Goal: Information Seeking & Learning: Learn about a topic

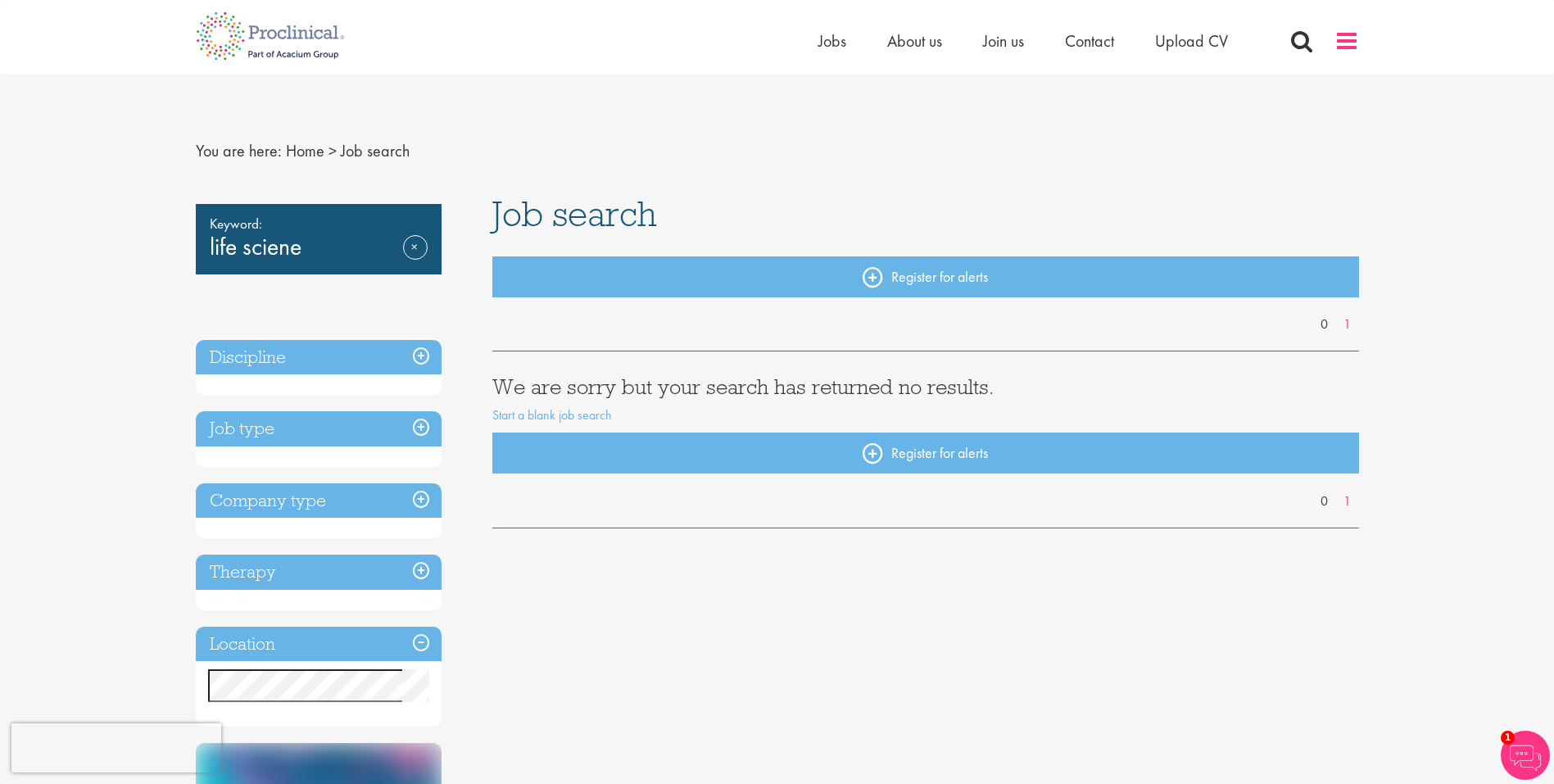
click at [1346, 41] on span at bounding box center [1347, 41] width 25 height 25
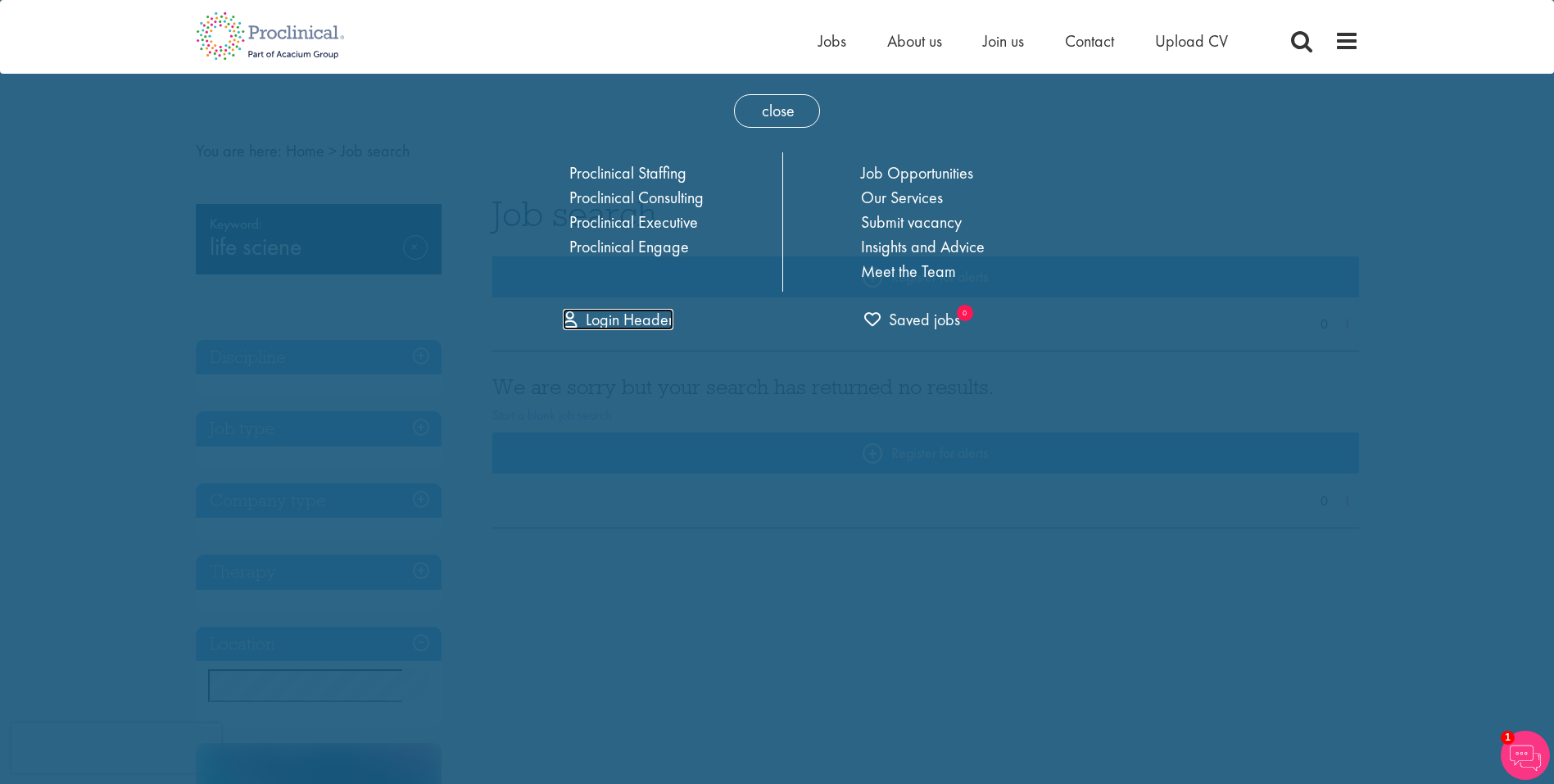
click at [643, 317] on link "Login Header" at bounding box center [618, 319] width 110 height 21
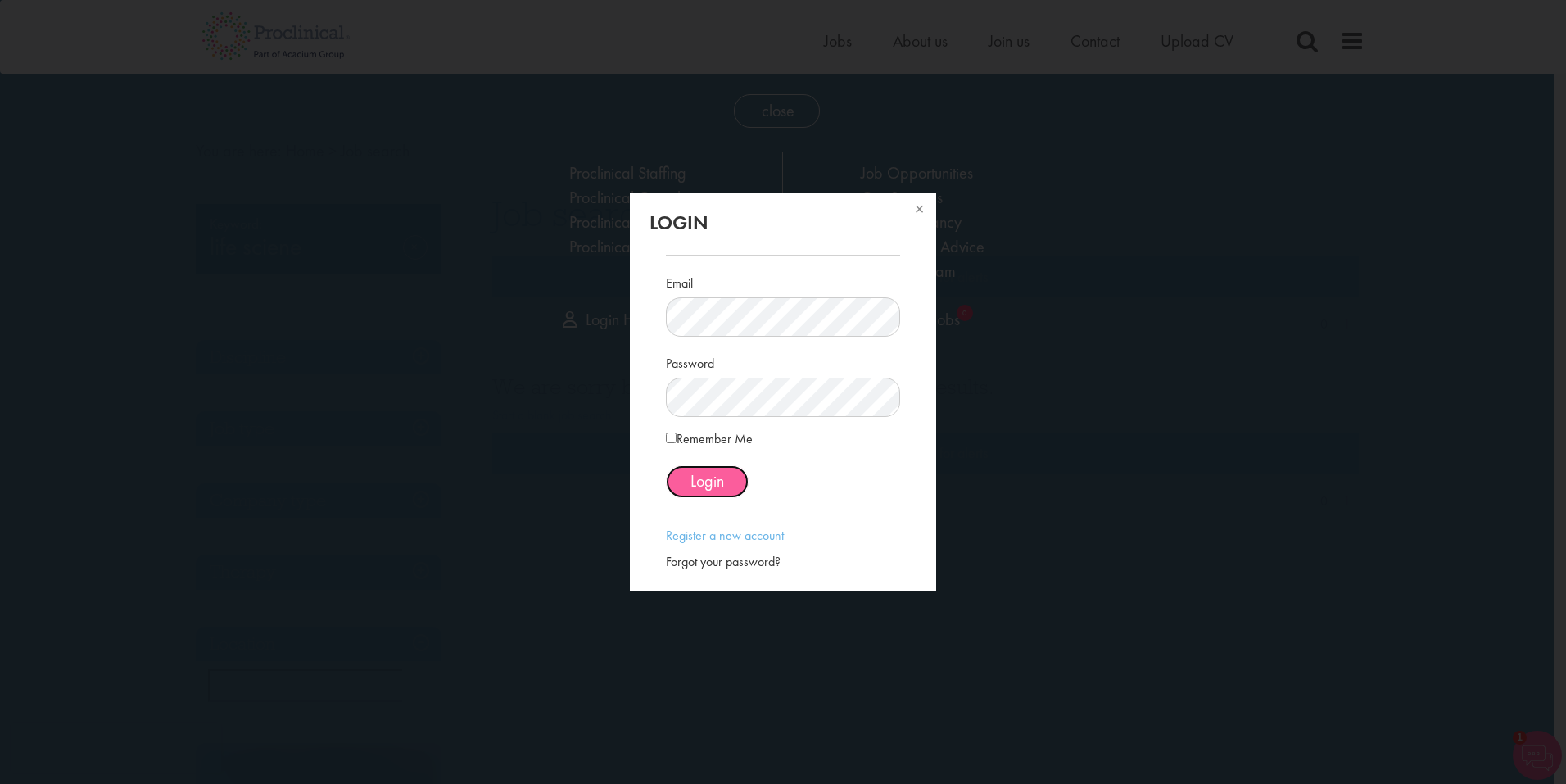
click at [733, 477] on button "Login" at bounding box center [707, 481] width 83 height 33
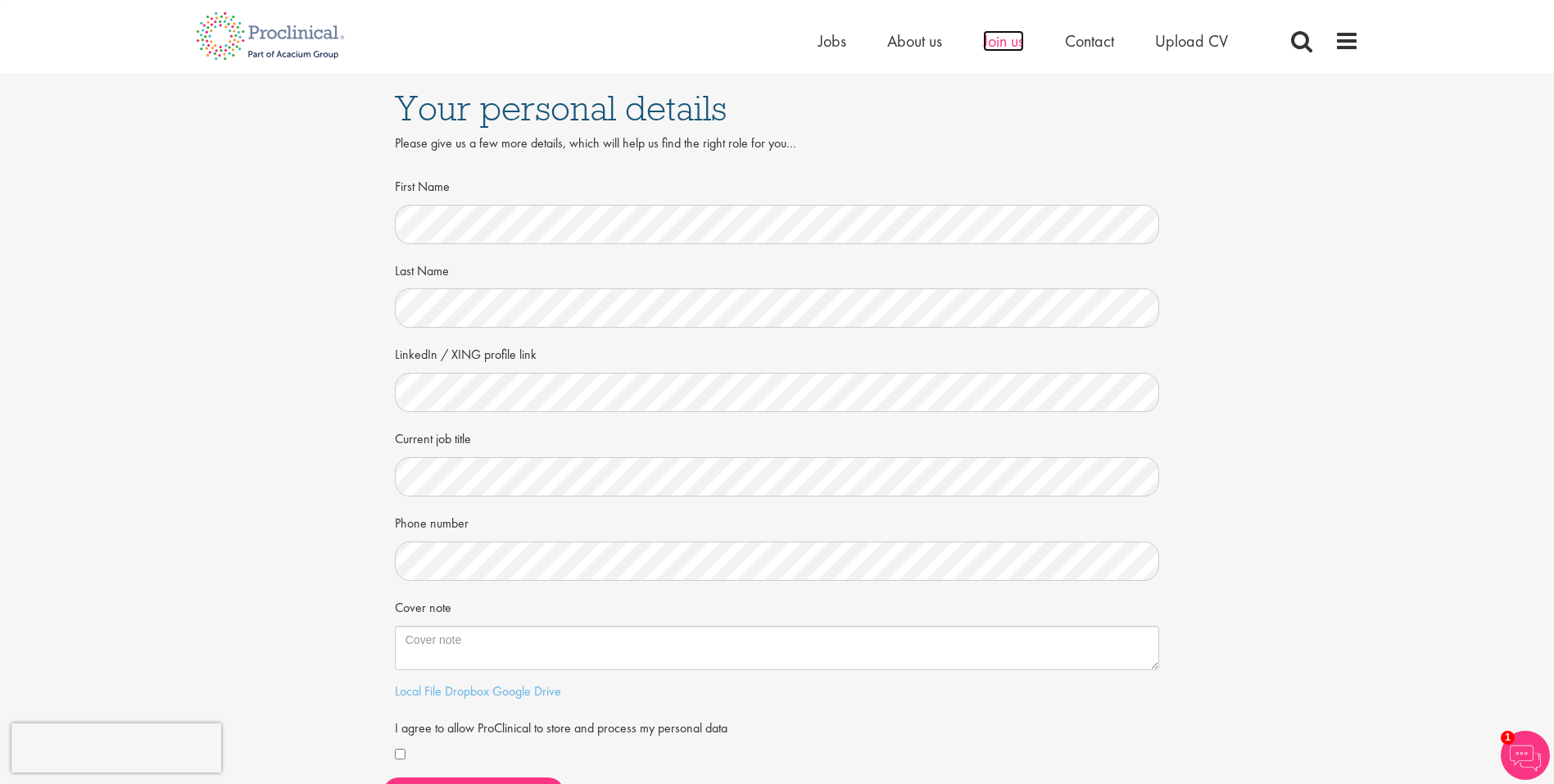
click at [996, 42] on span "Join us" at bounding box center [1003, 41] width 41 height 21
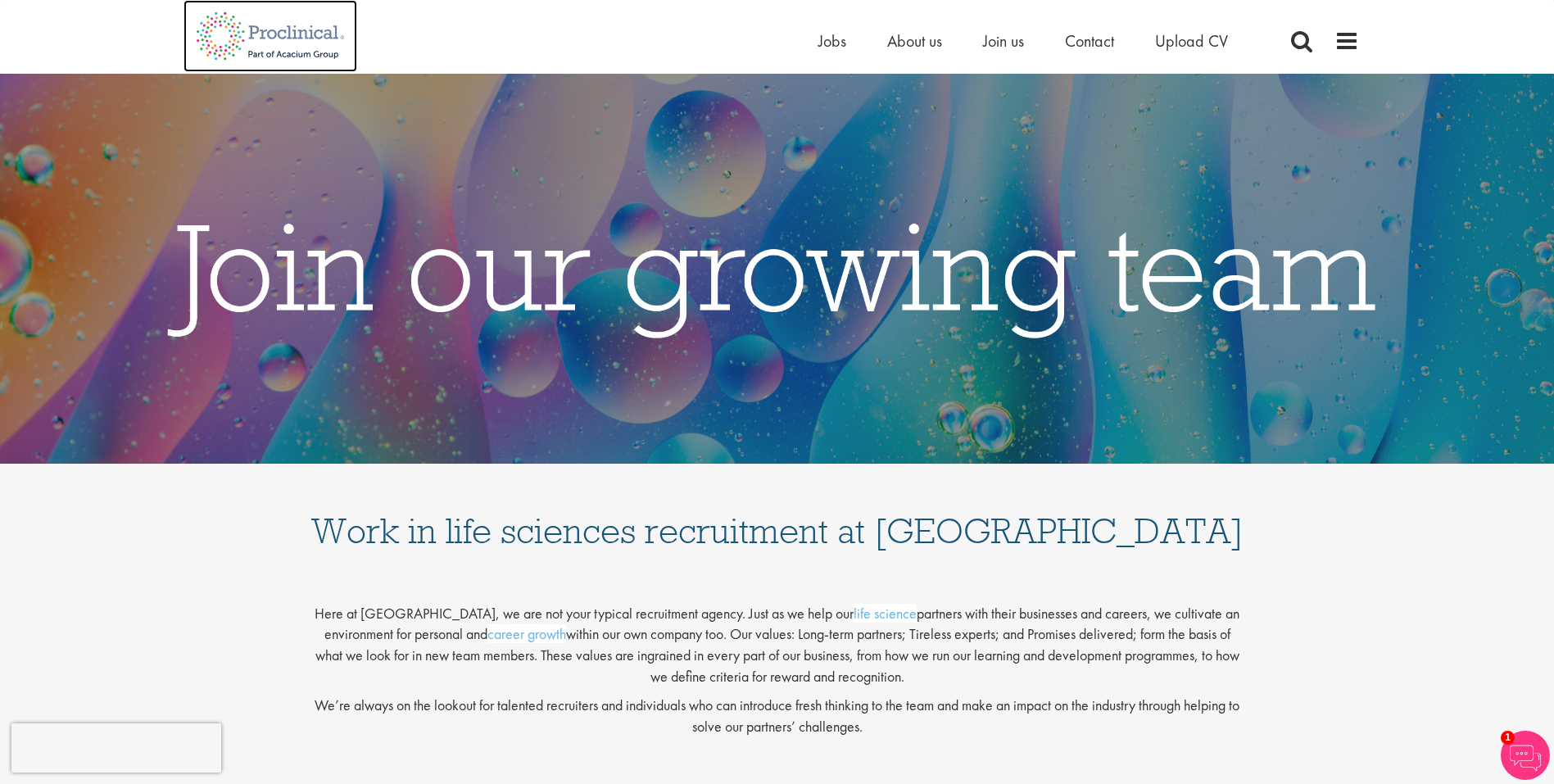
click at [315, 38] on img at bounding box center [269, 36] width 173 height 72
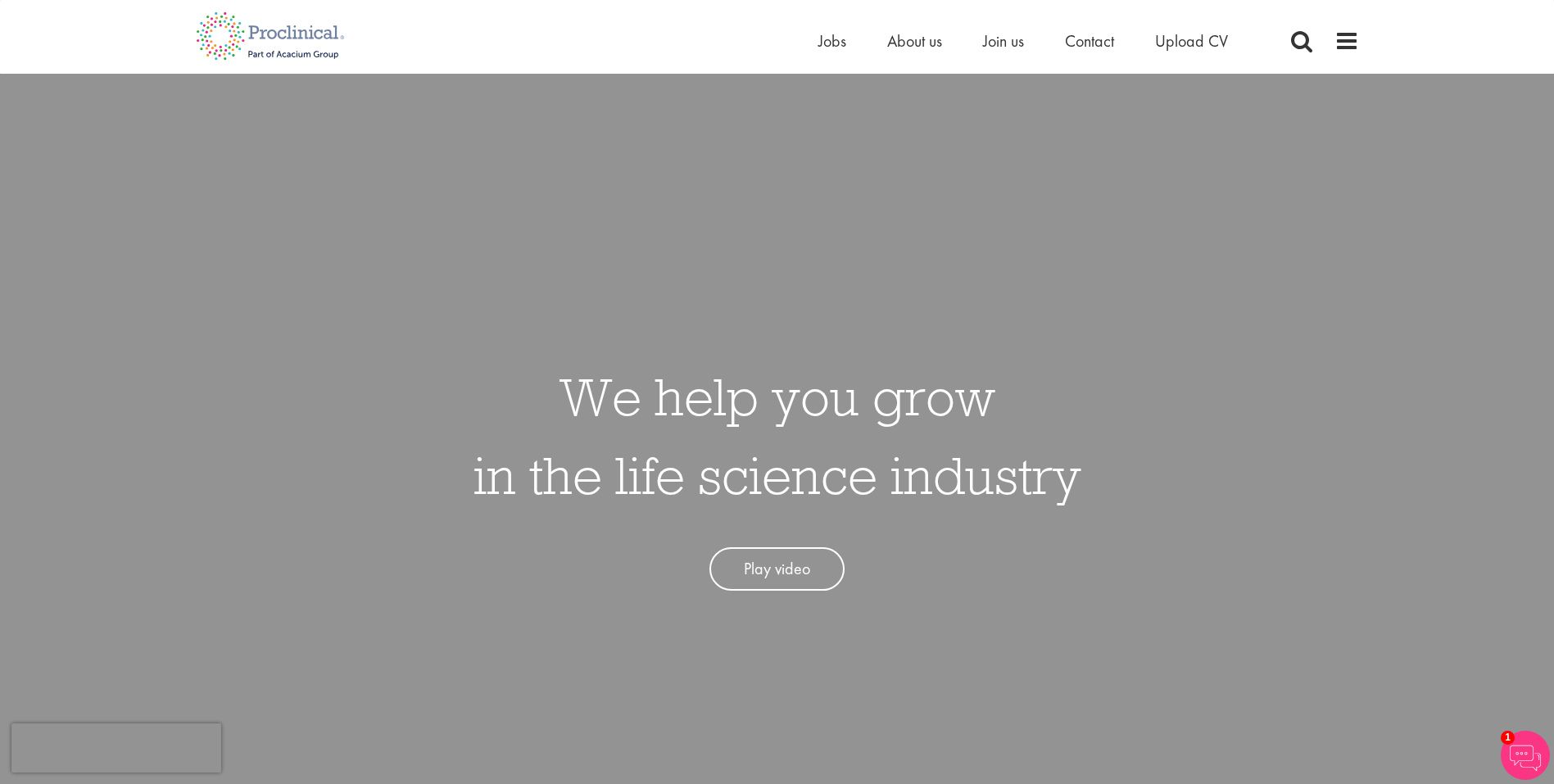
click at [821, 52] on li "Jobs" at bounding box center [831, 41] width 28 height 25
click at [826, 43] on span "Jobs" at bounding box center [831, 41] width 28 height 21
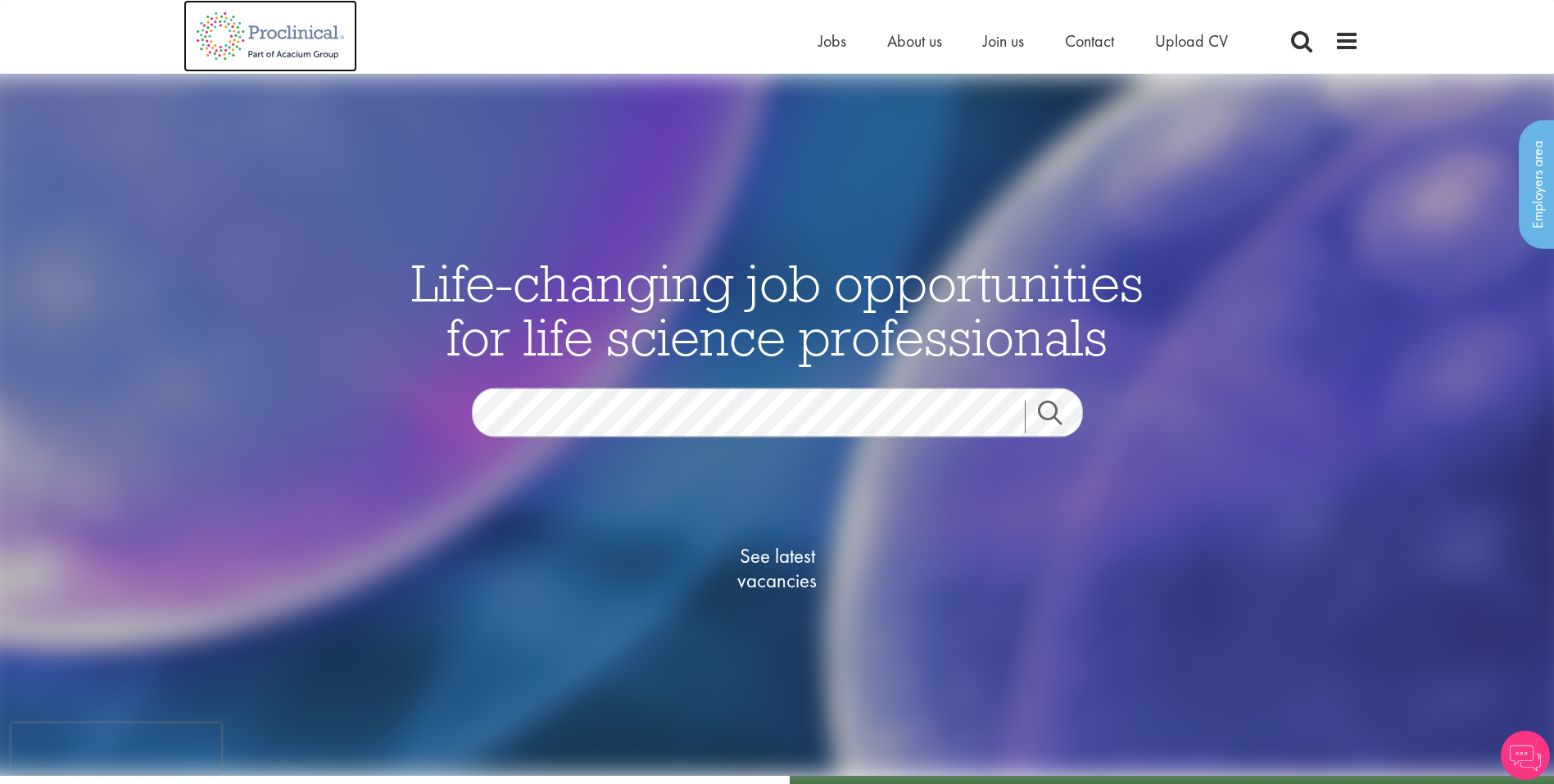
click at [276, 37] on img at bounding box center [269, 36] width 173 height 72
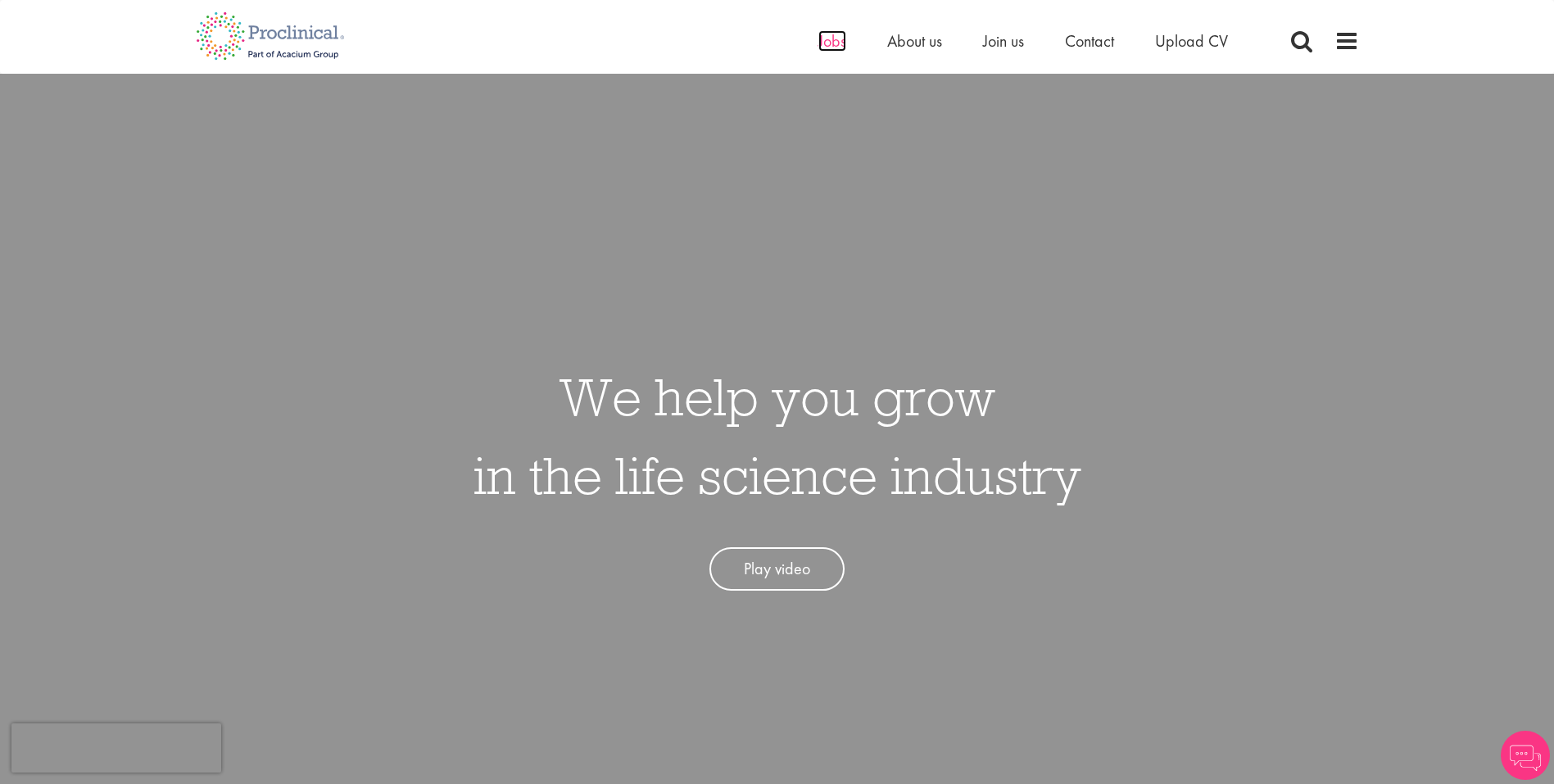
click at [834, 43] on span "Jobs" at bounding box center [831, 41] width 28 height 21
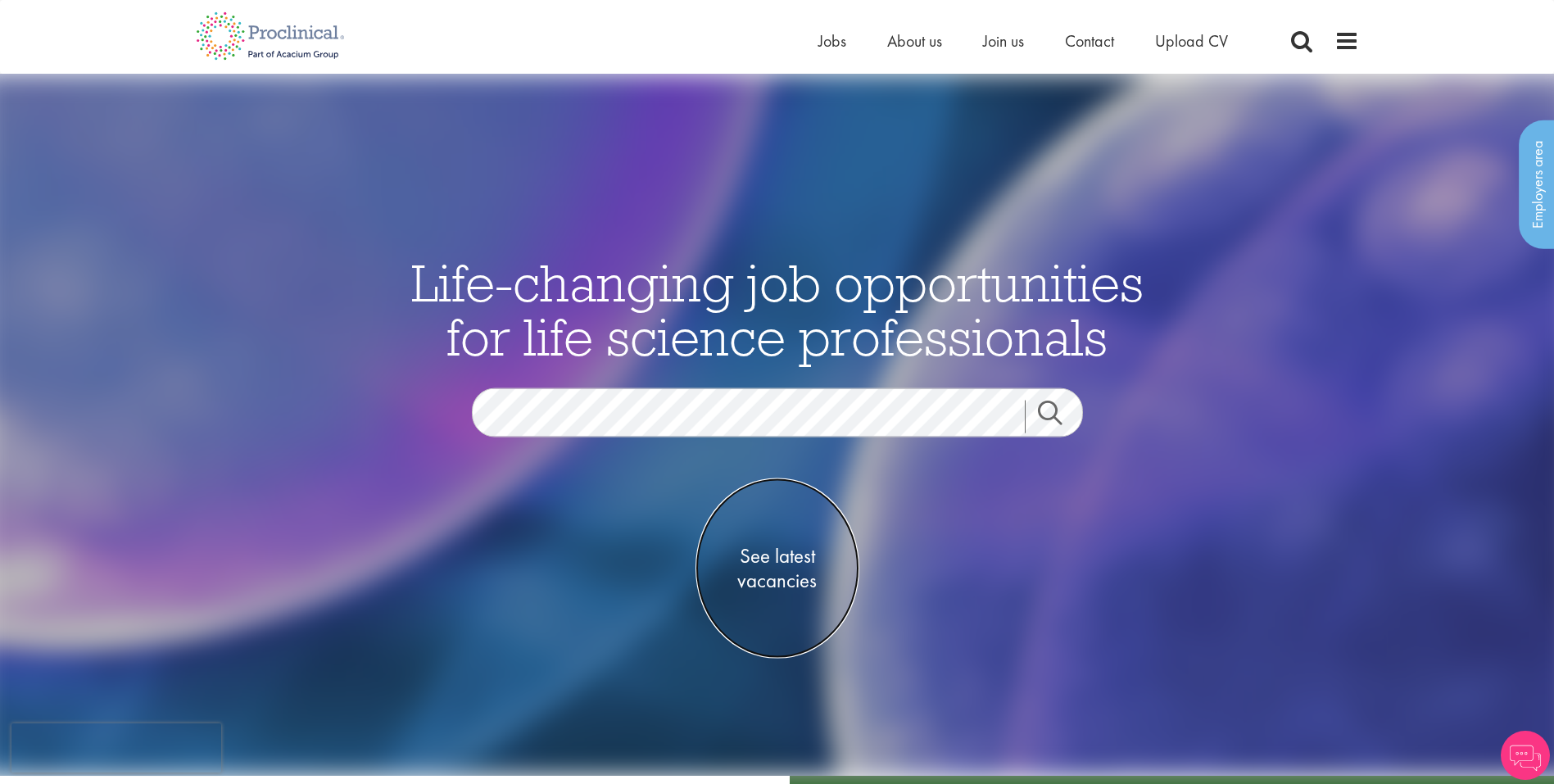
click at [794, 572] on span "See latest vacancies" at bounding box center [777, 568] width 164 height 49
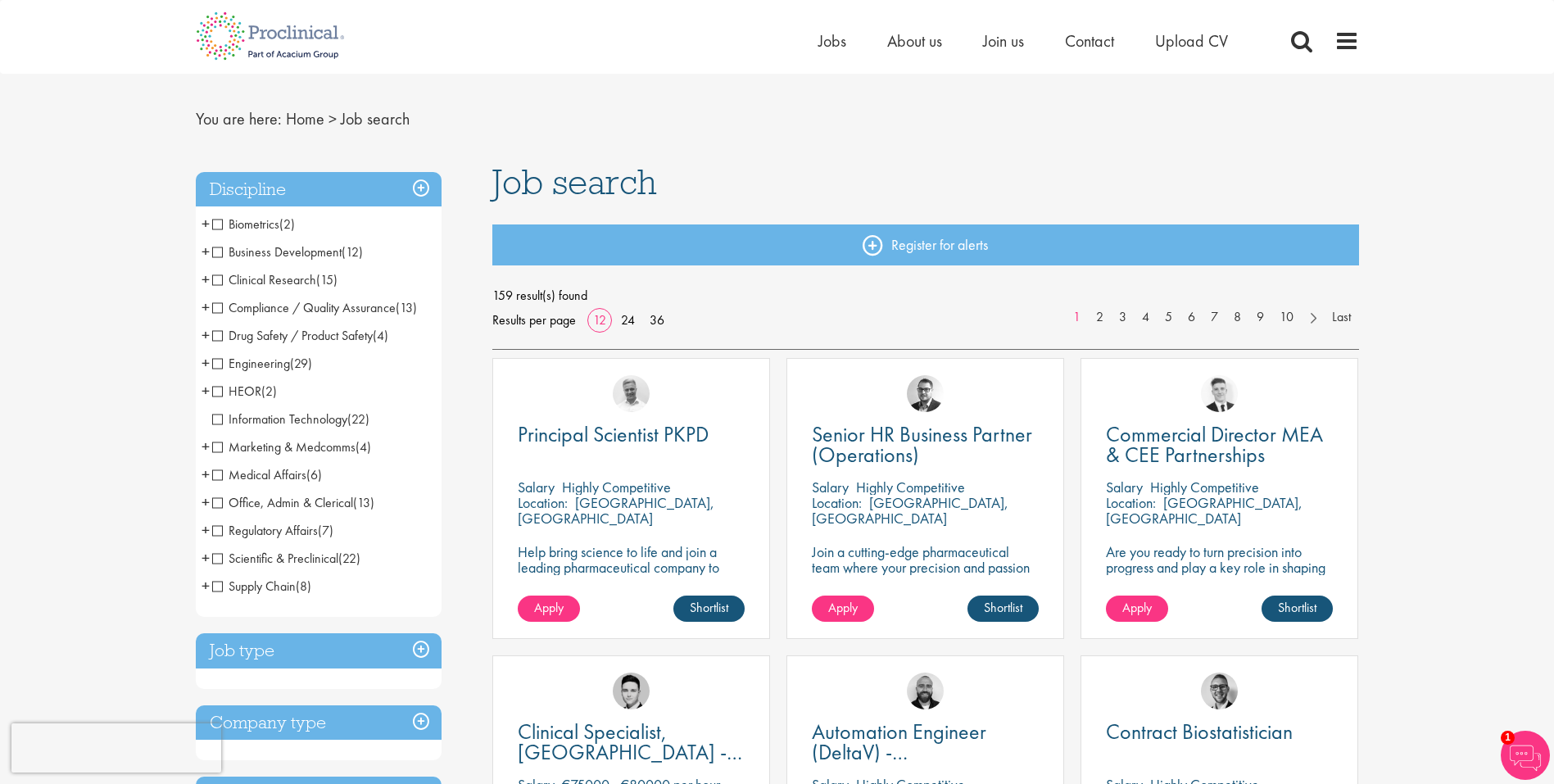
scroll to position [327, 0]
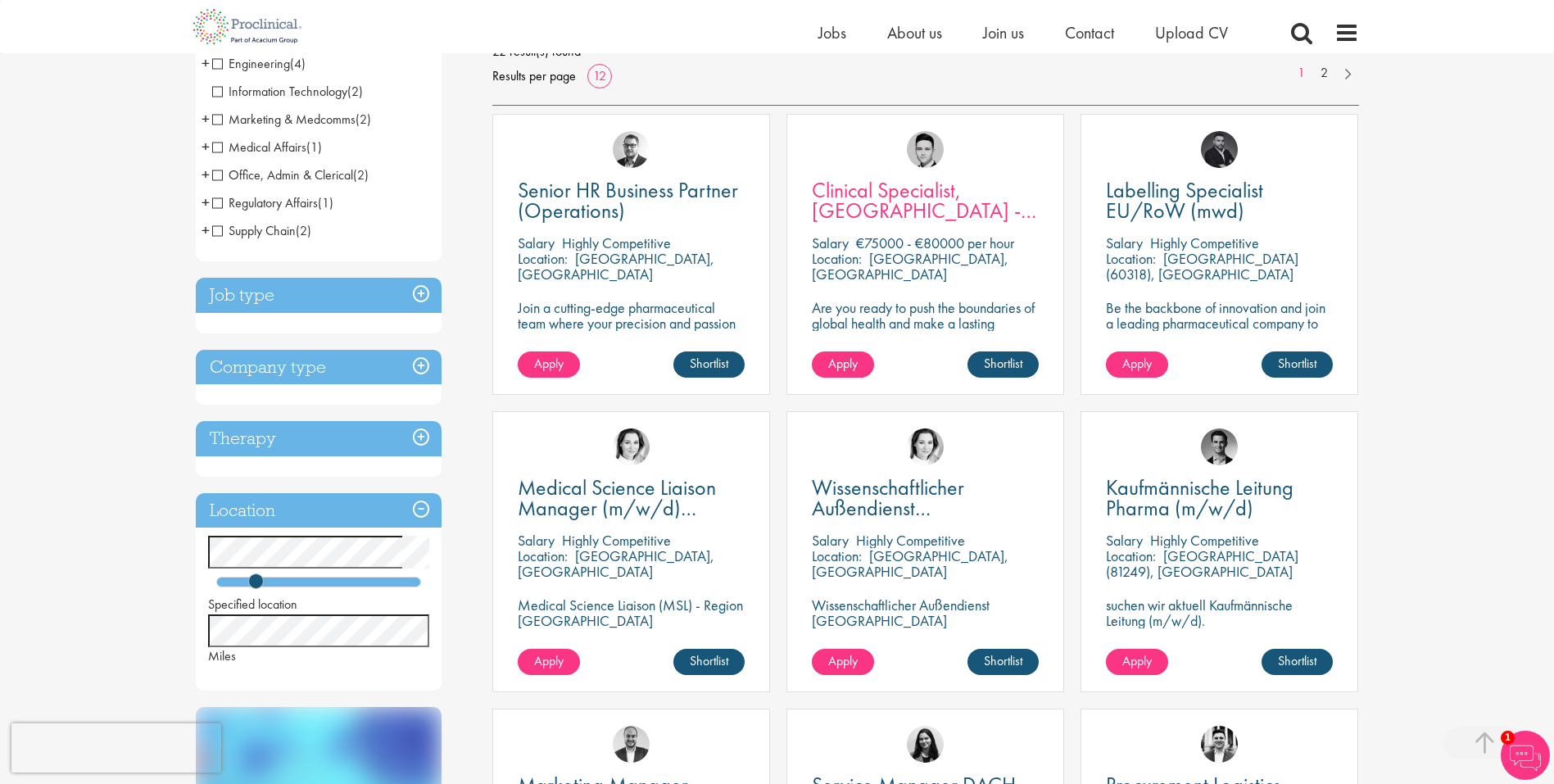
scroll to position [397, 0]
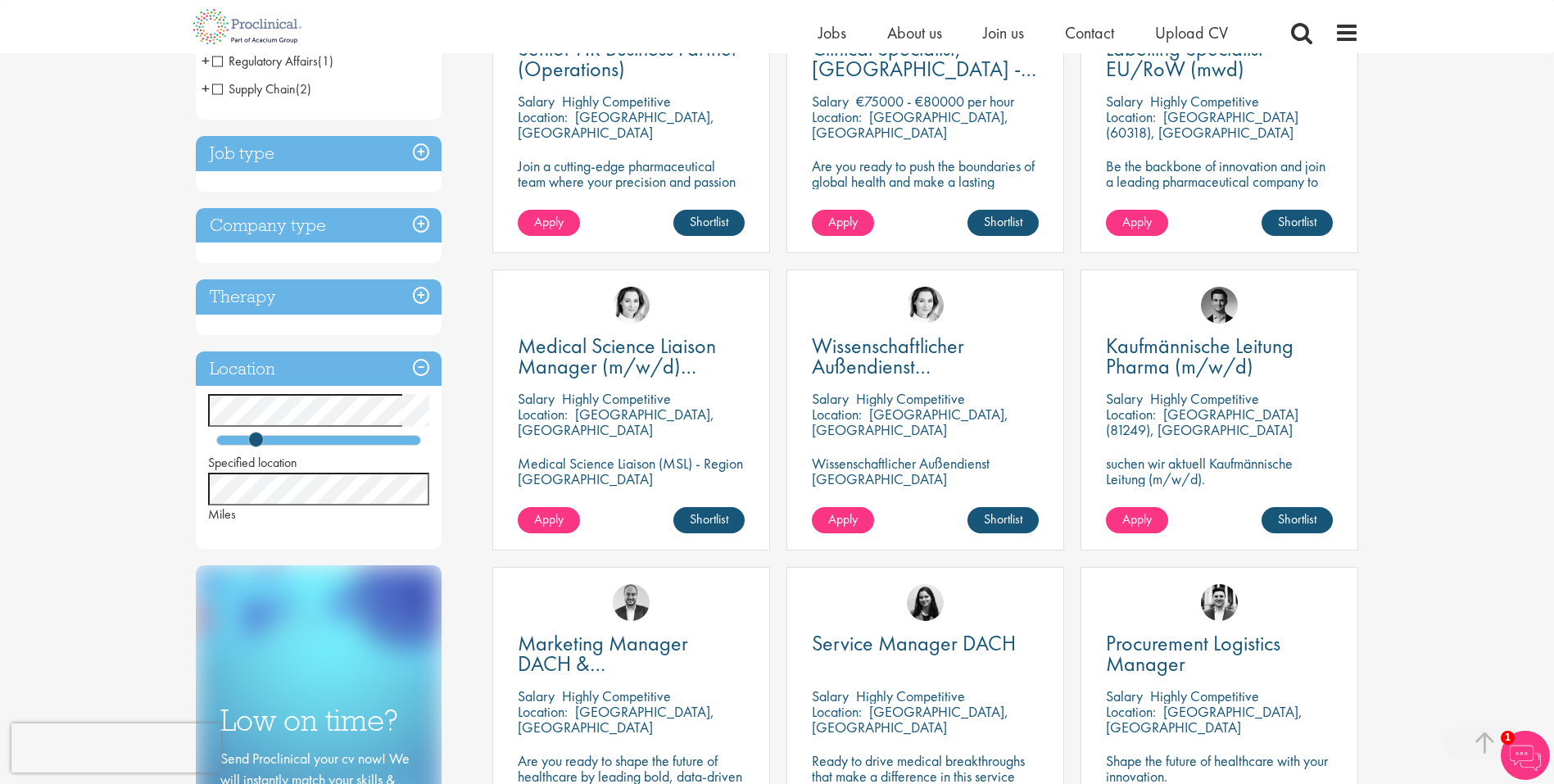
click at [415, 226] on h3 "Company type" at bounding box center [318, 226] width 245 height 36
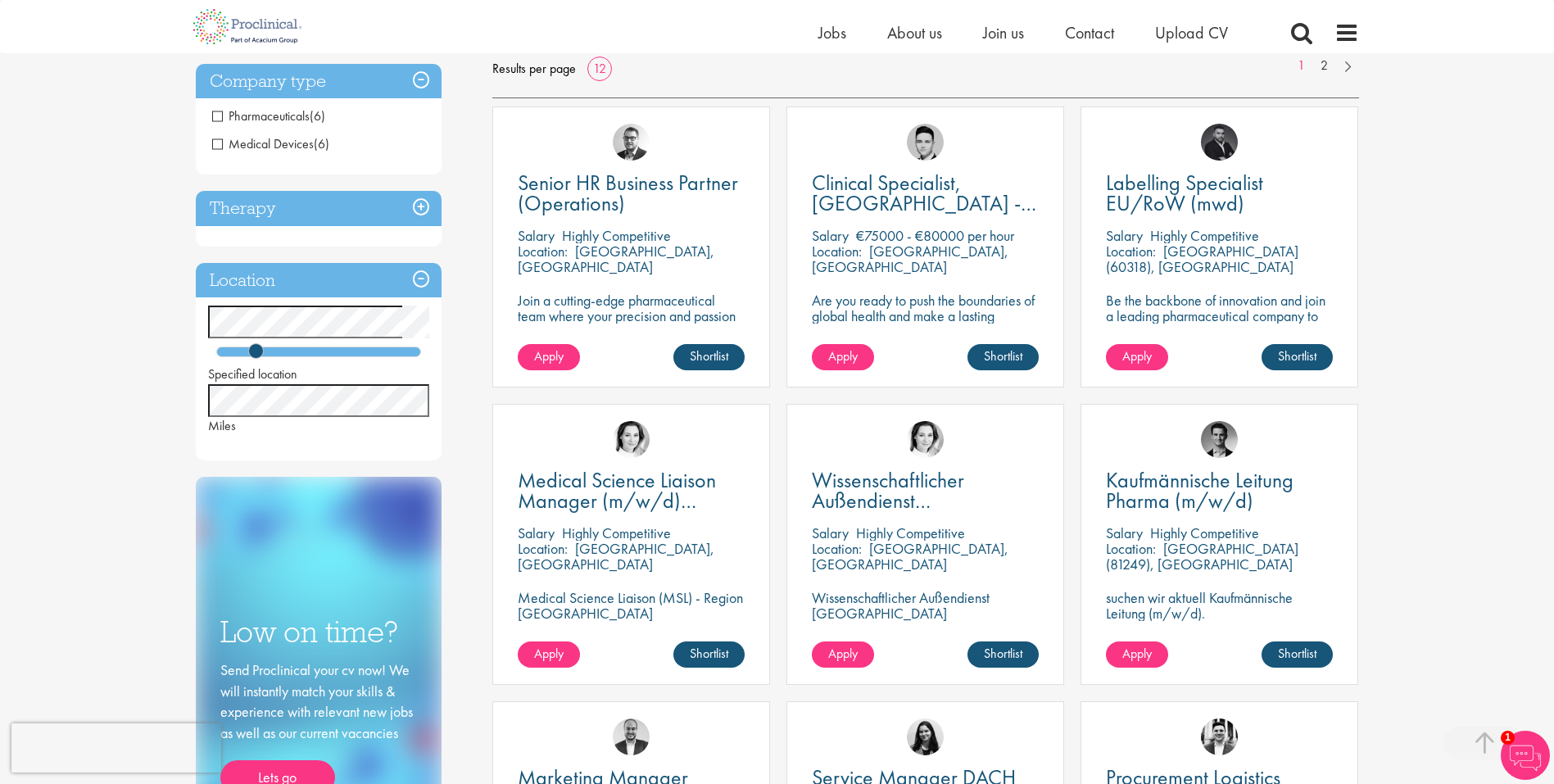
scroll to position [262, 0]
click at [421, 209] on h3 "Therapy" at bounding box center [318, 210] width 245 height 36
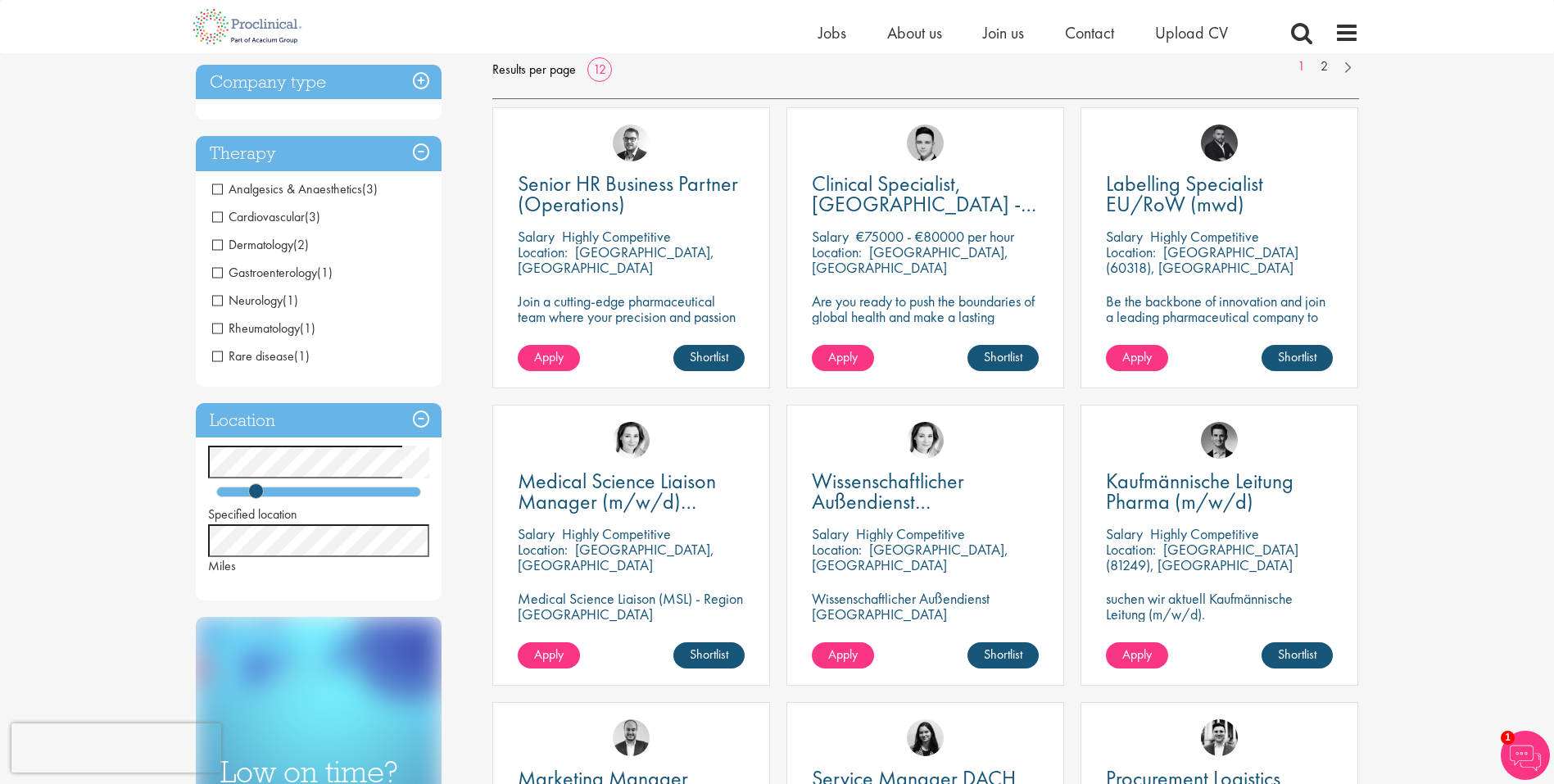
scroll to position [135, 0]
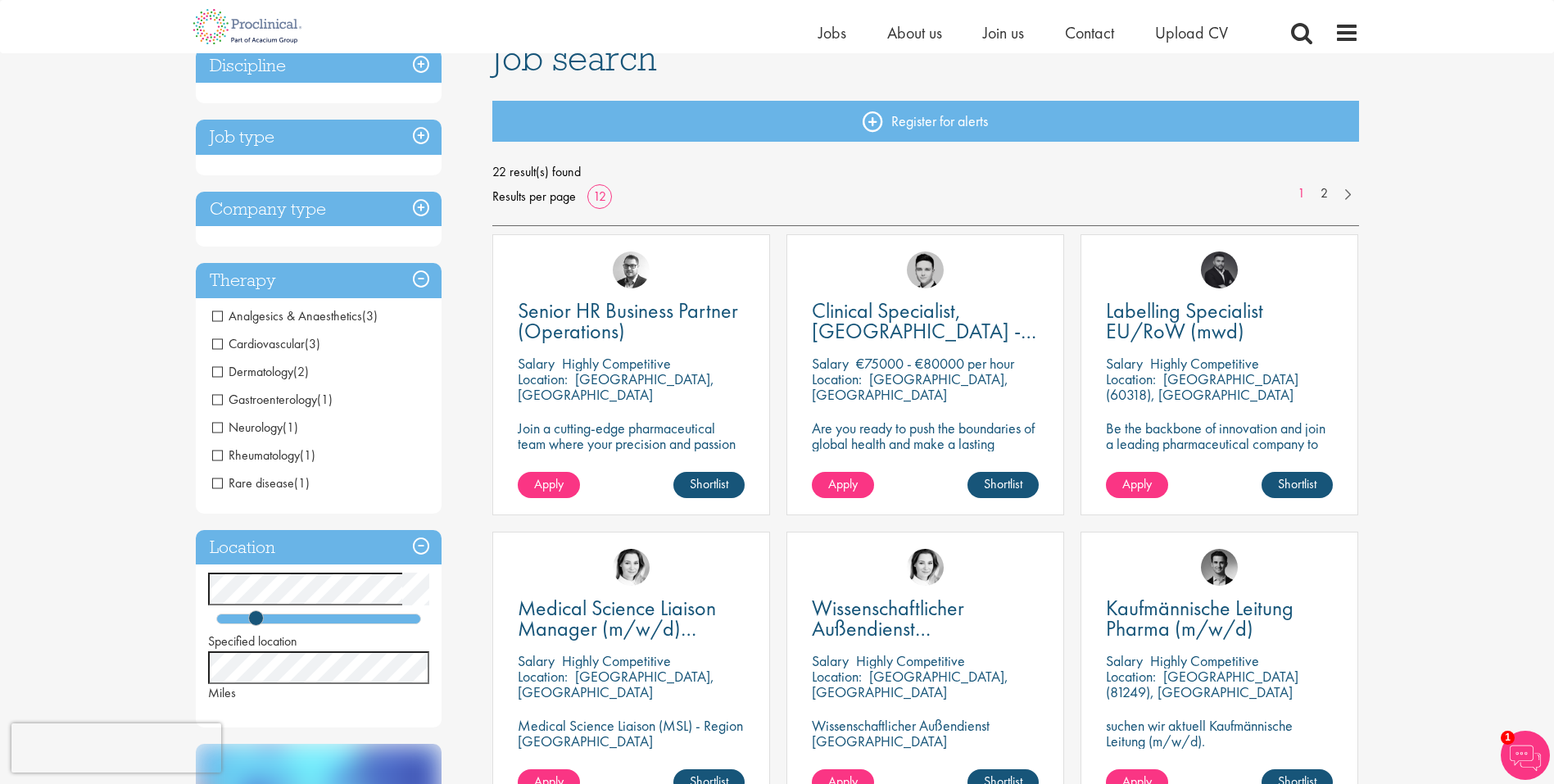
click at [421, 209] on h3 "Company type" at bounding box center [318, 210] width 245 height 36
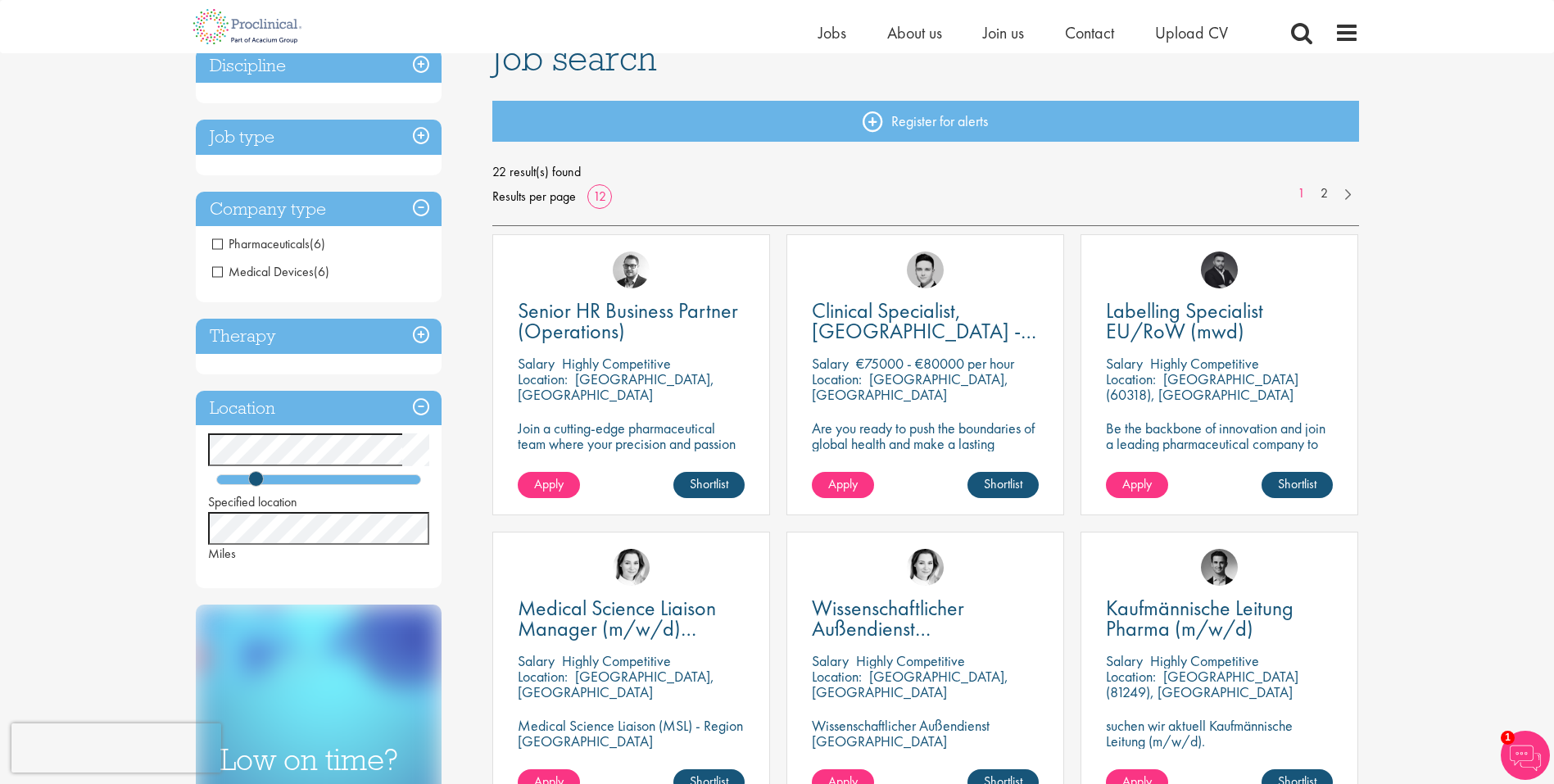
click at [419, 136] on h3 "Job type" at bounding box center [318, 137] width 245 height 36
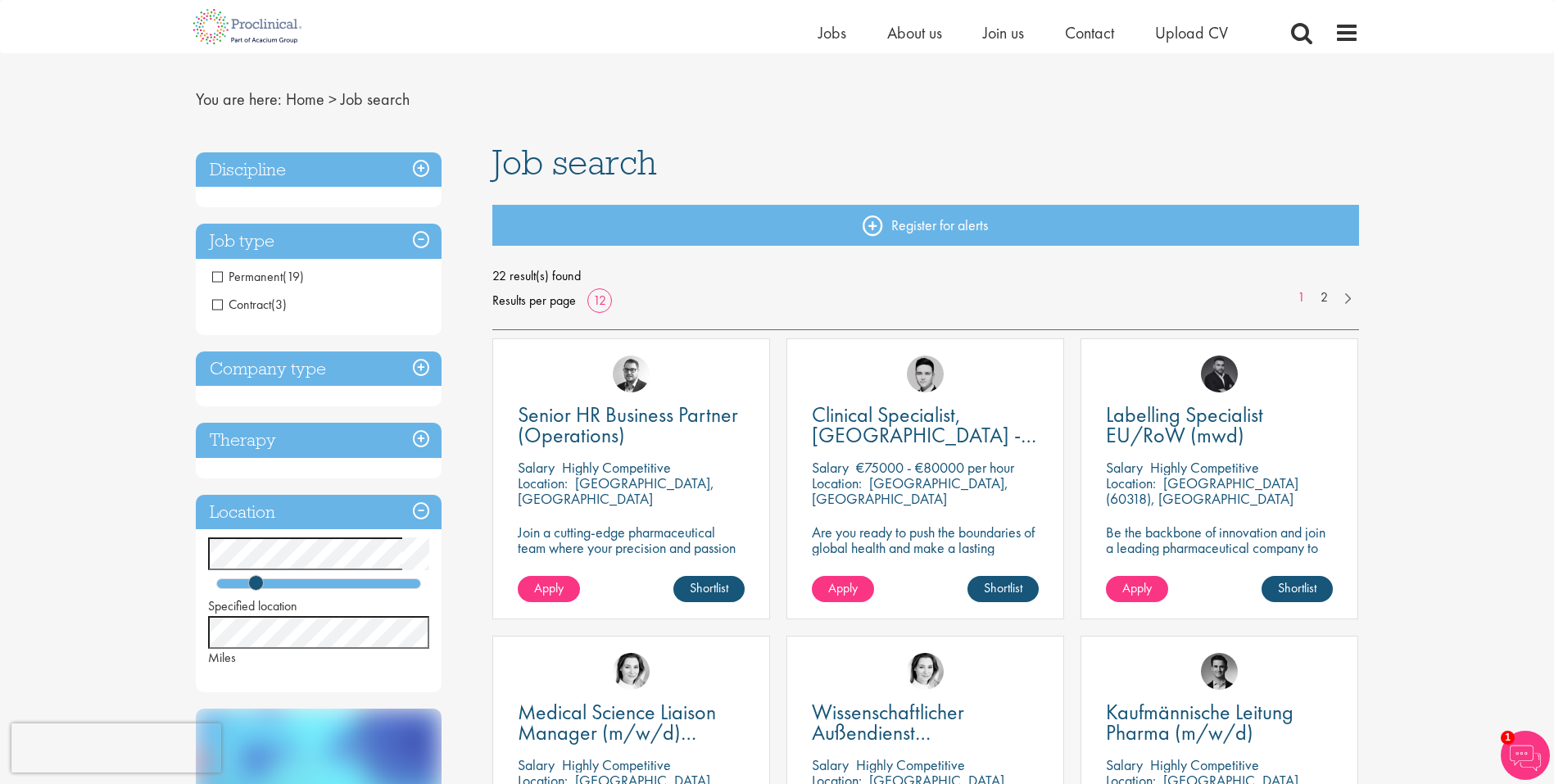
scroll to position [0, 0]
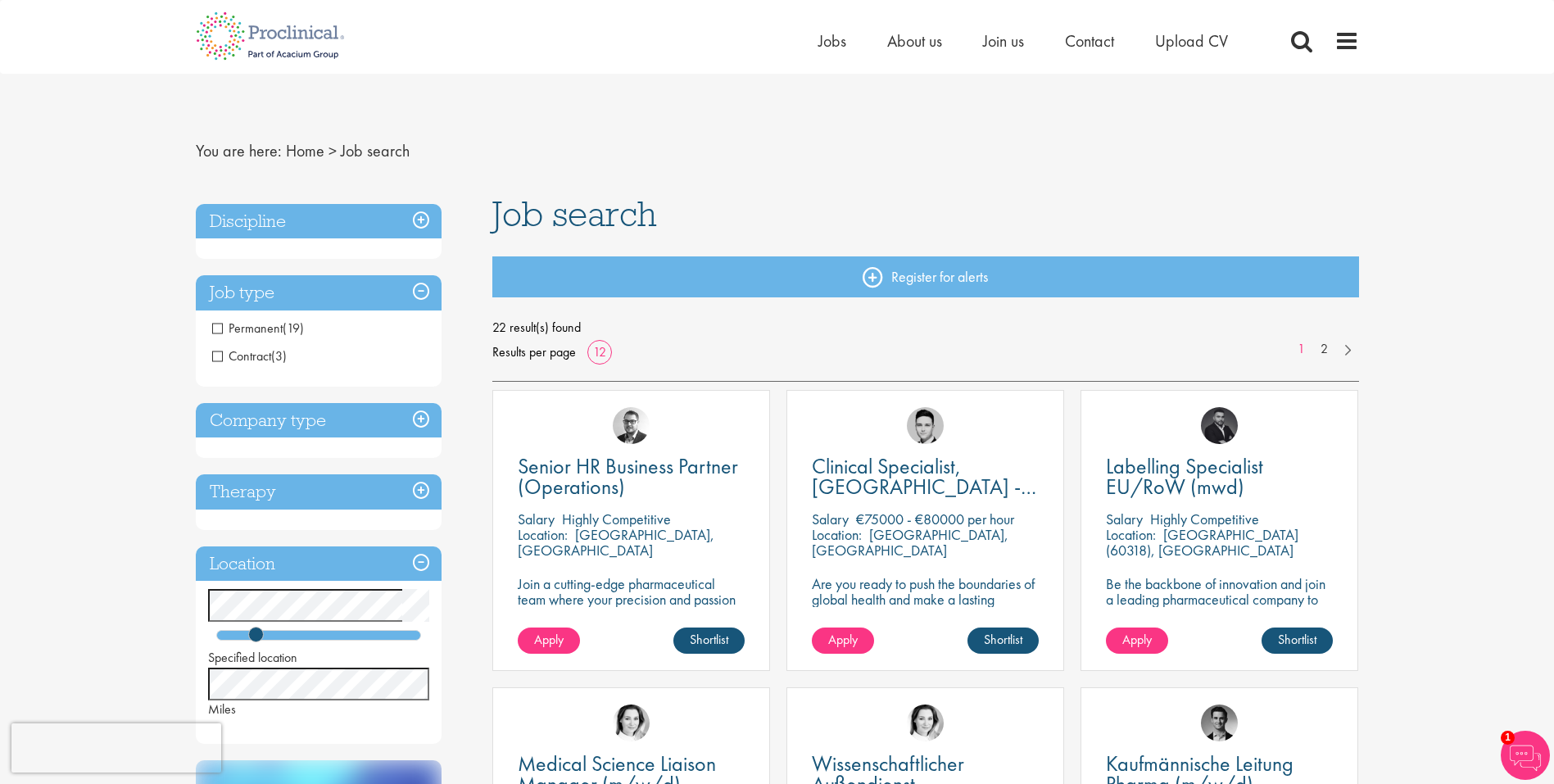
click at [421, 218] on h3 "Discipline" at bounding box center [318, 221] width 245 height 36
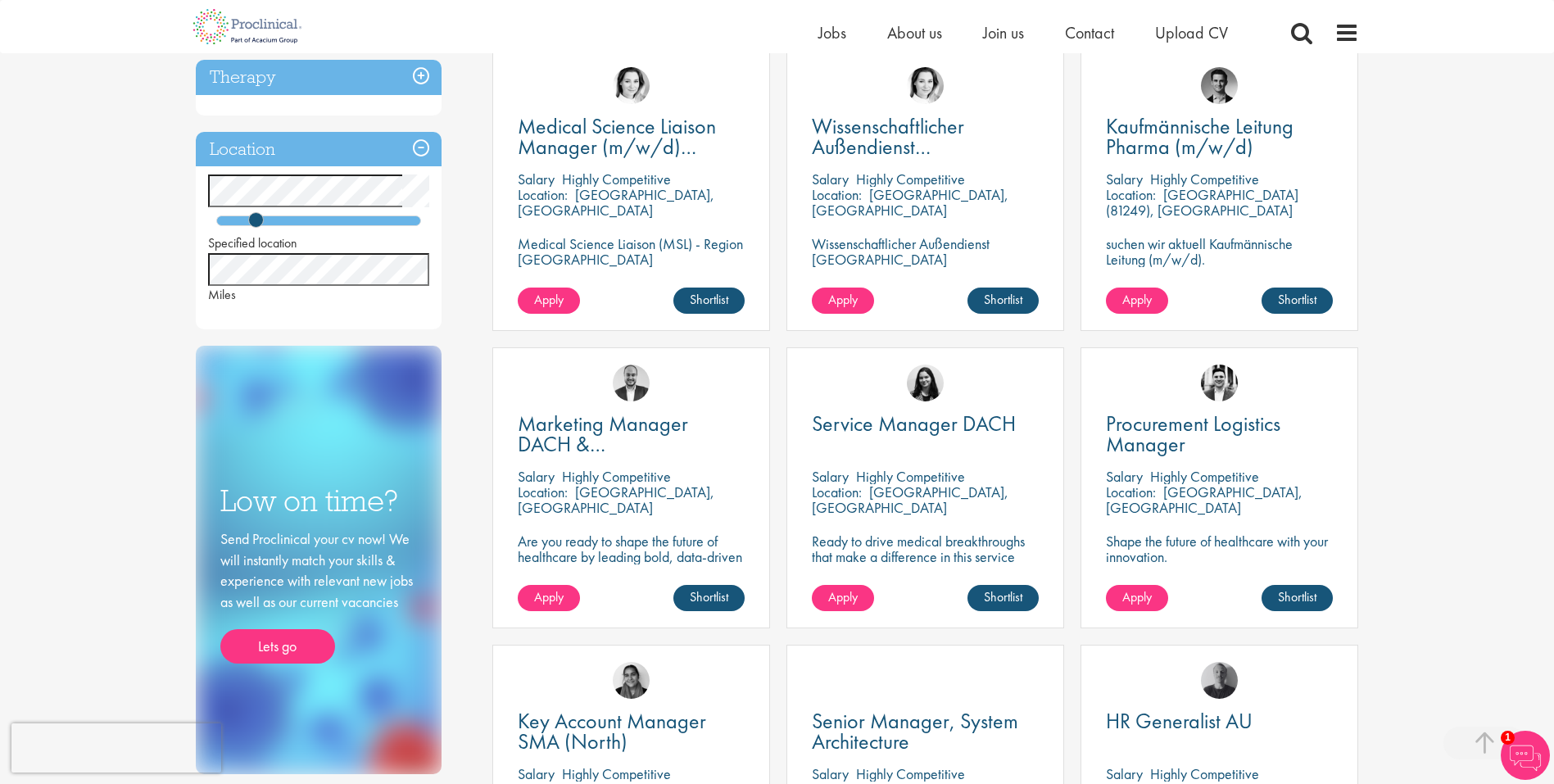
scroll to position [695, 0]
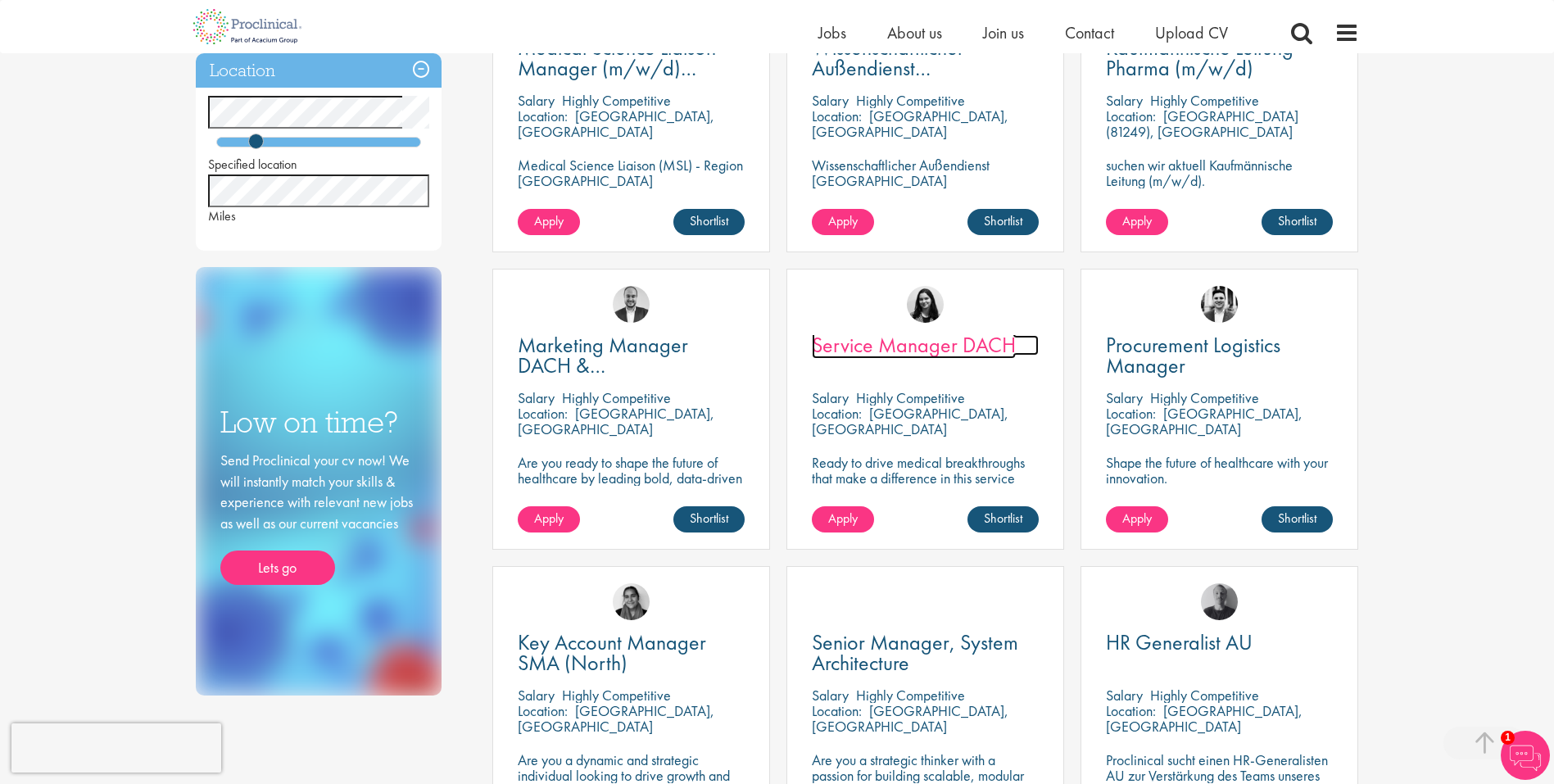
click at [924, 347] on span "Service Manager DACH" at bounding box center [913, 344] width 204 height 28
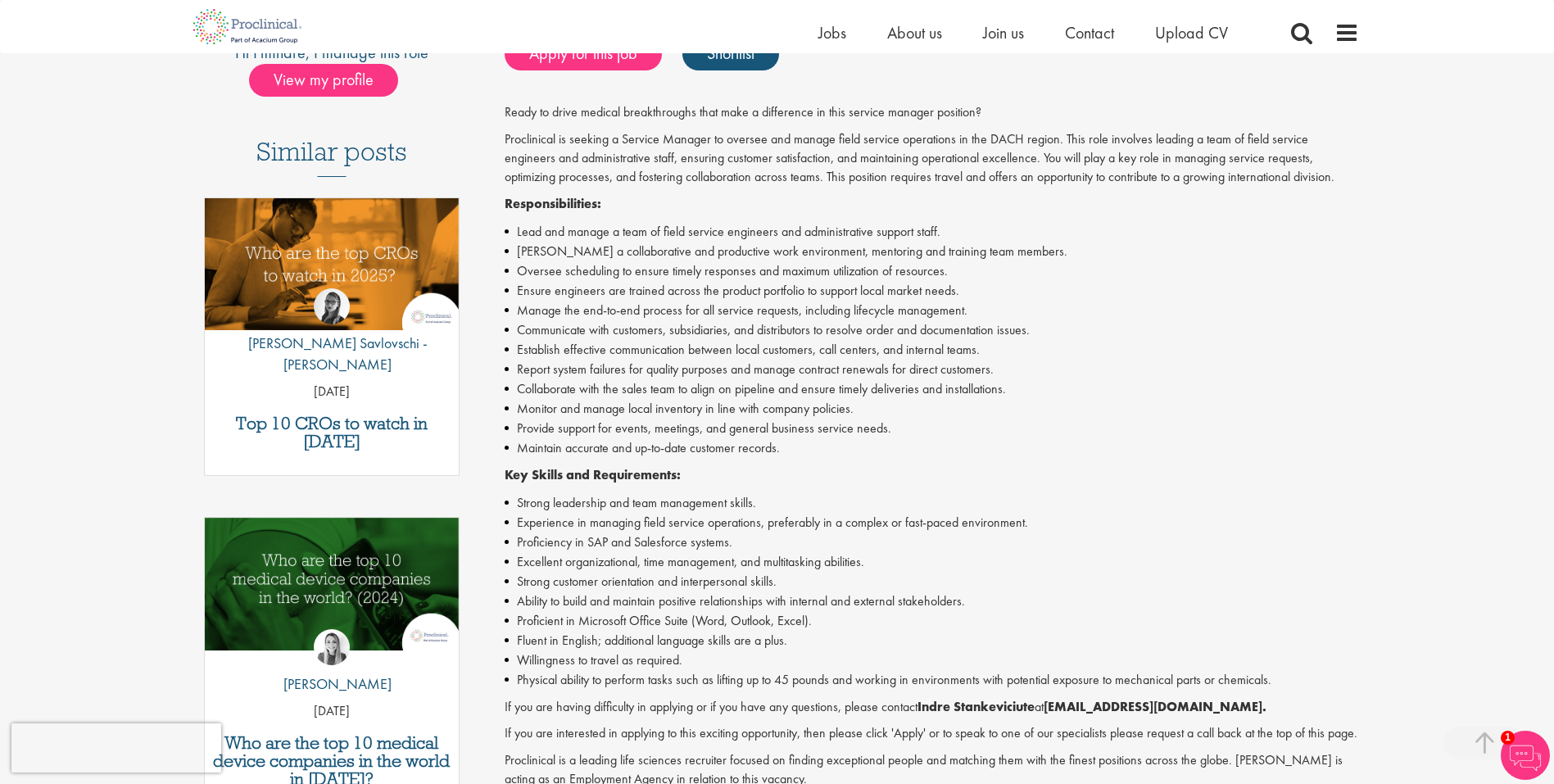
scroll to position [308, 0]
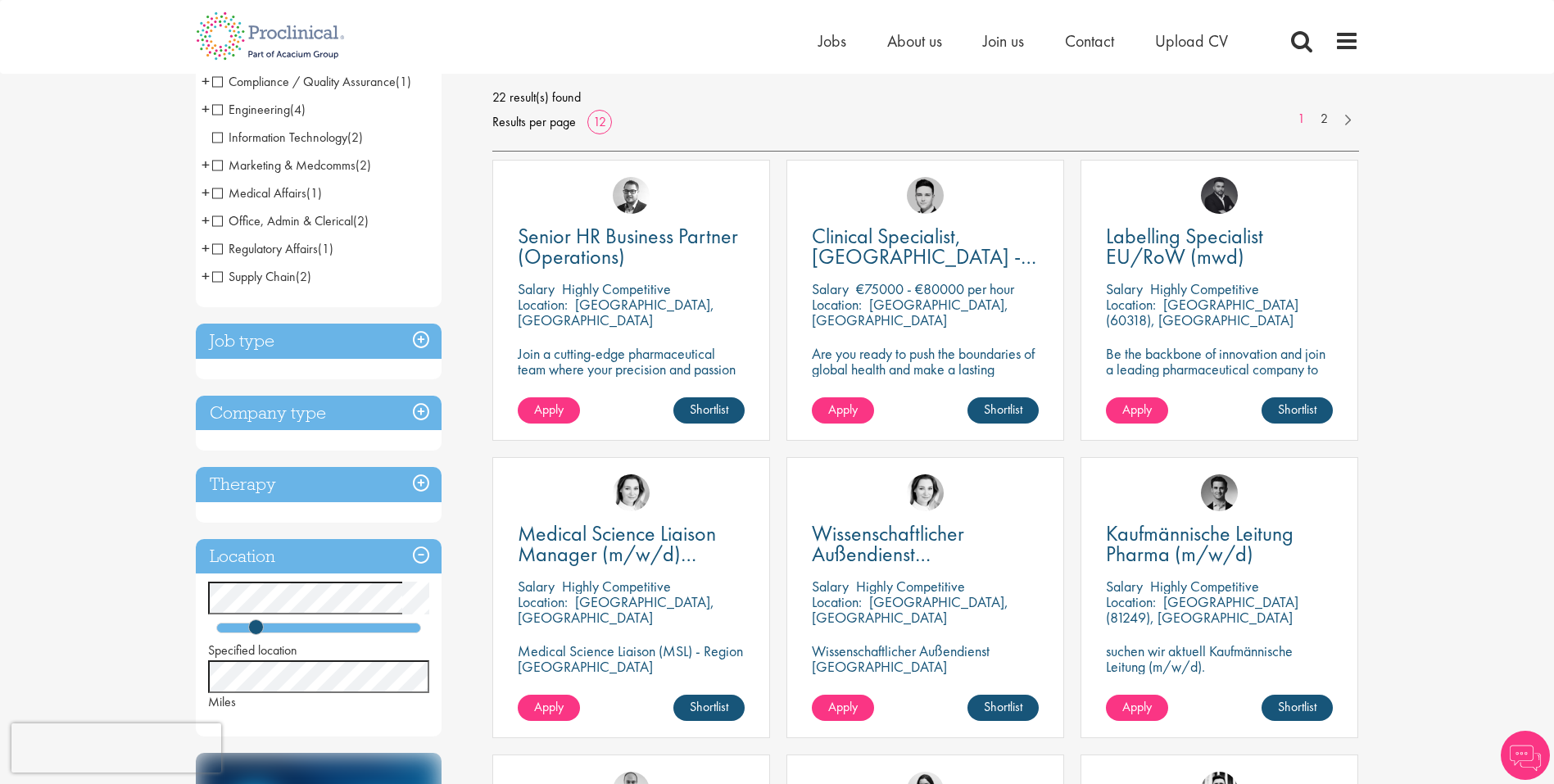
scroll to position [338, 0]
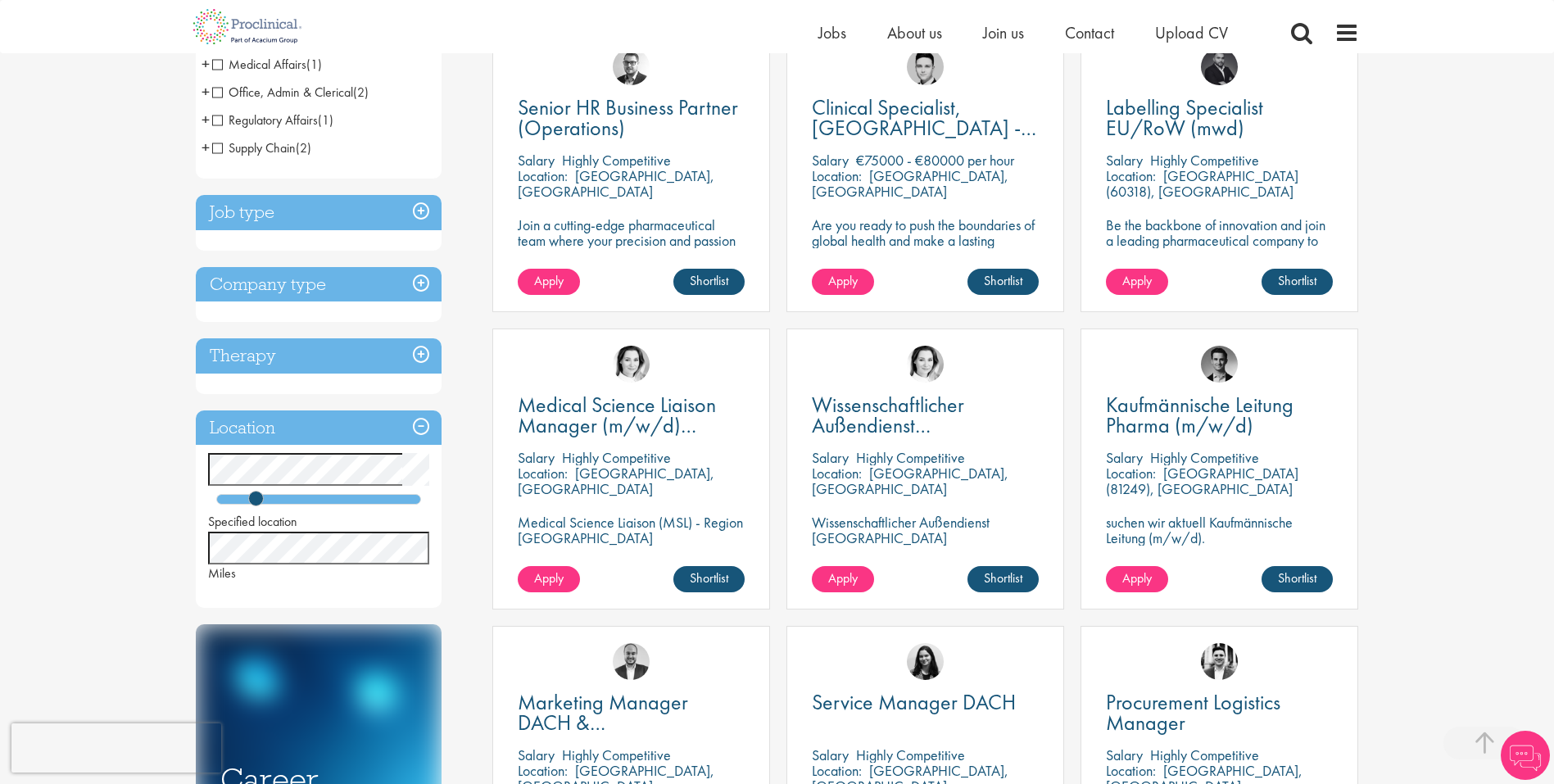
click at [425, 212] on h3 "Job type" at bounding box center [318, 212] width 245 height 36
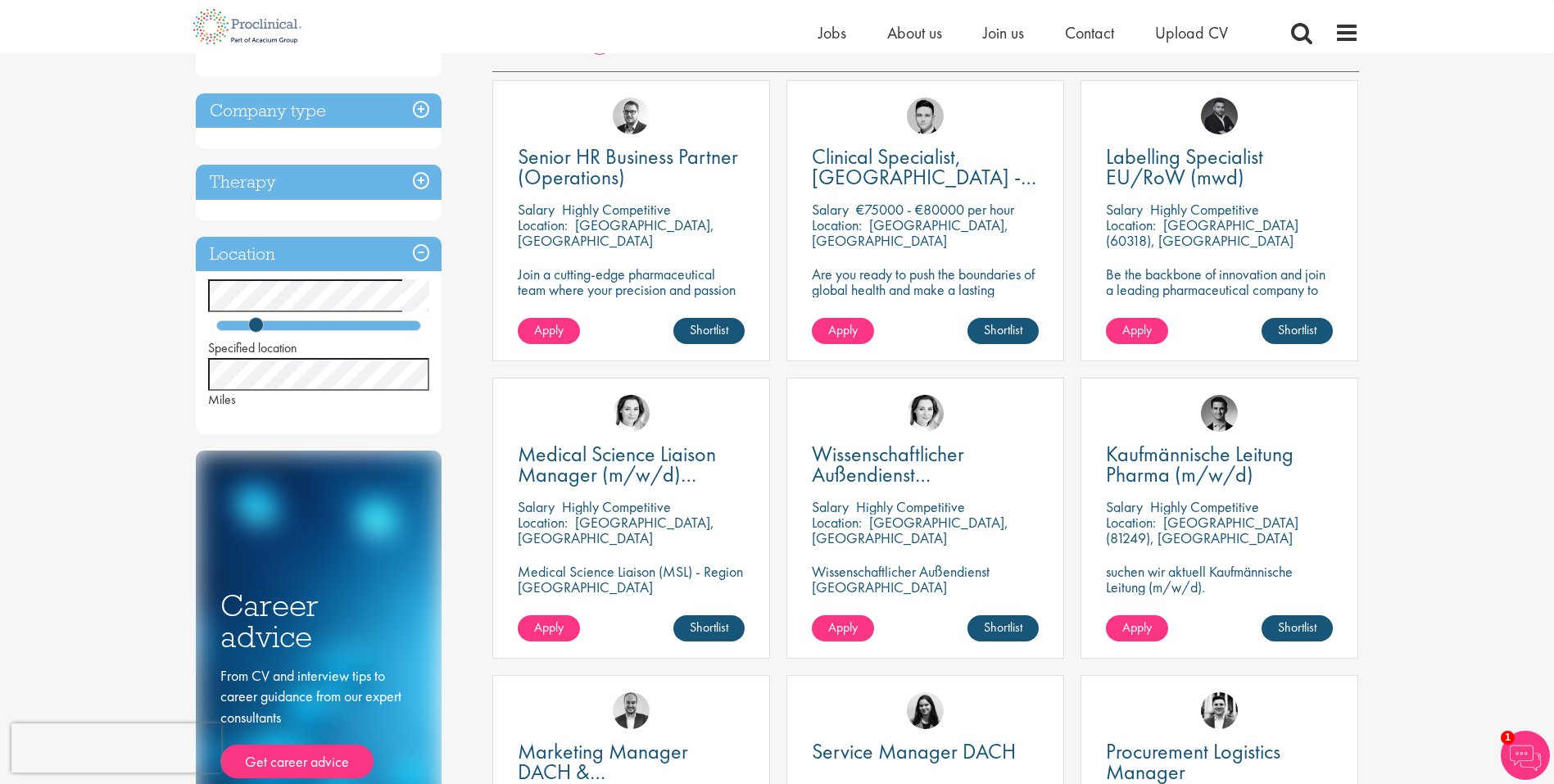
scroll to position [194, 0]
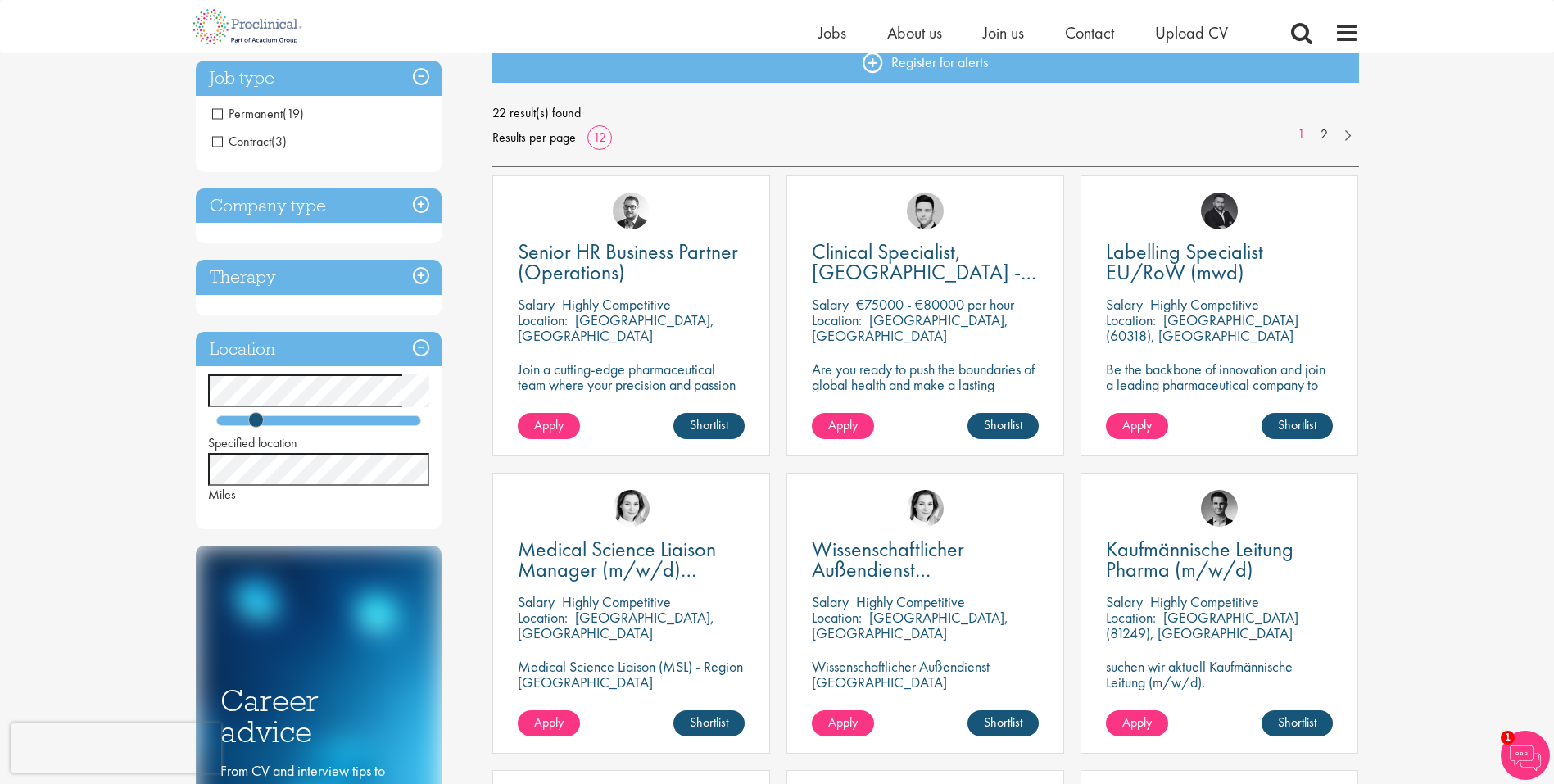
click at [425, 204] on h3 "Company type" at bounding box center [318, 206] width 245 height 36
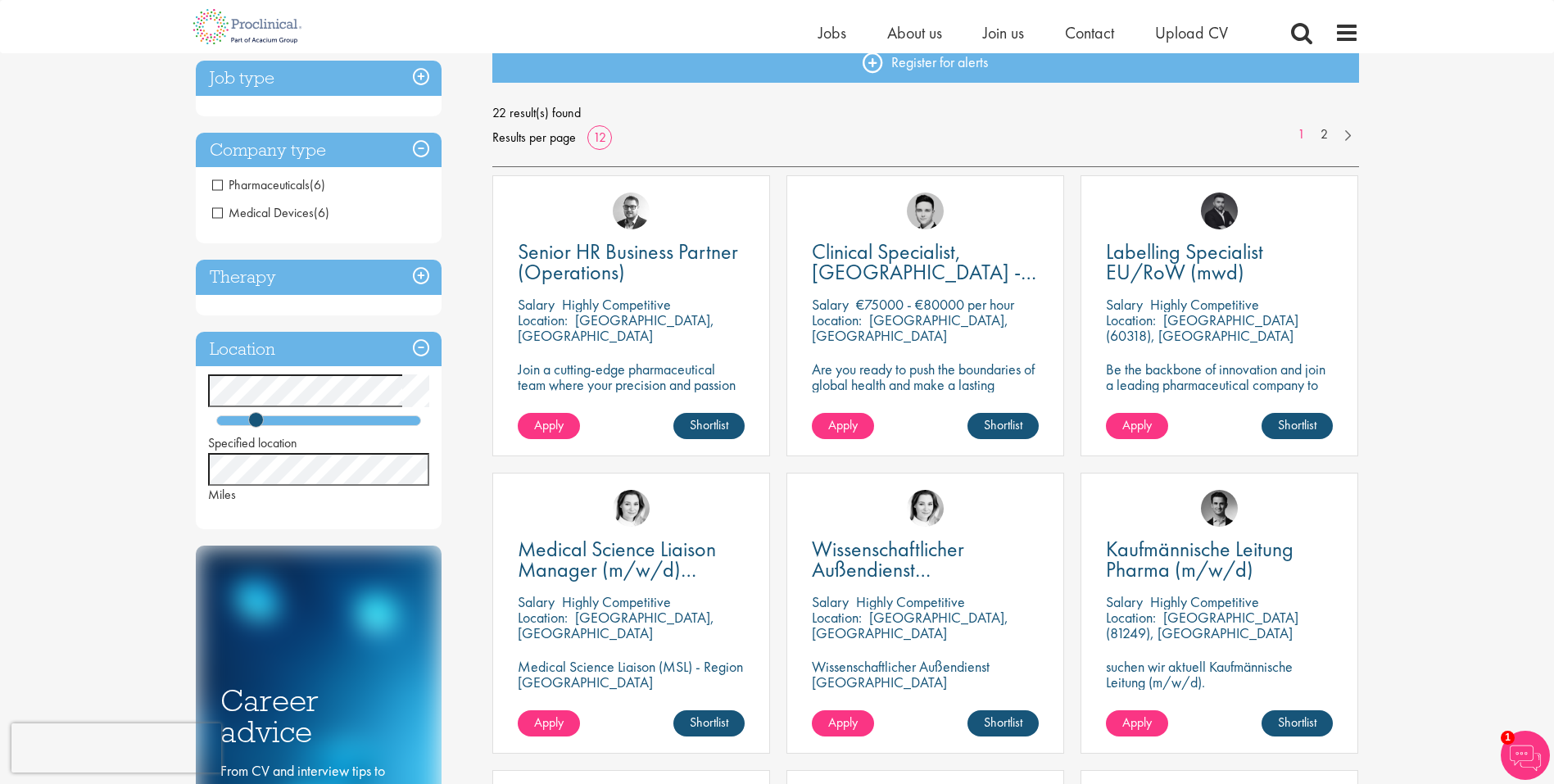
click at [220, 183] on span "Pharmaceuticals" at bounding box center [261, 184] width 98 height 17
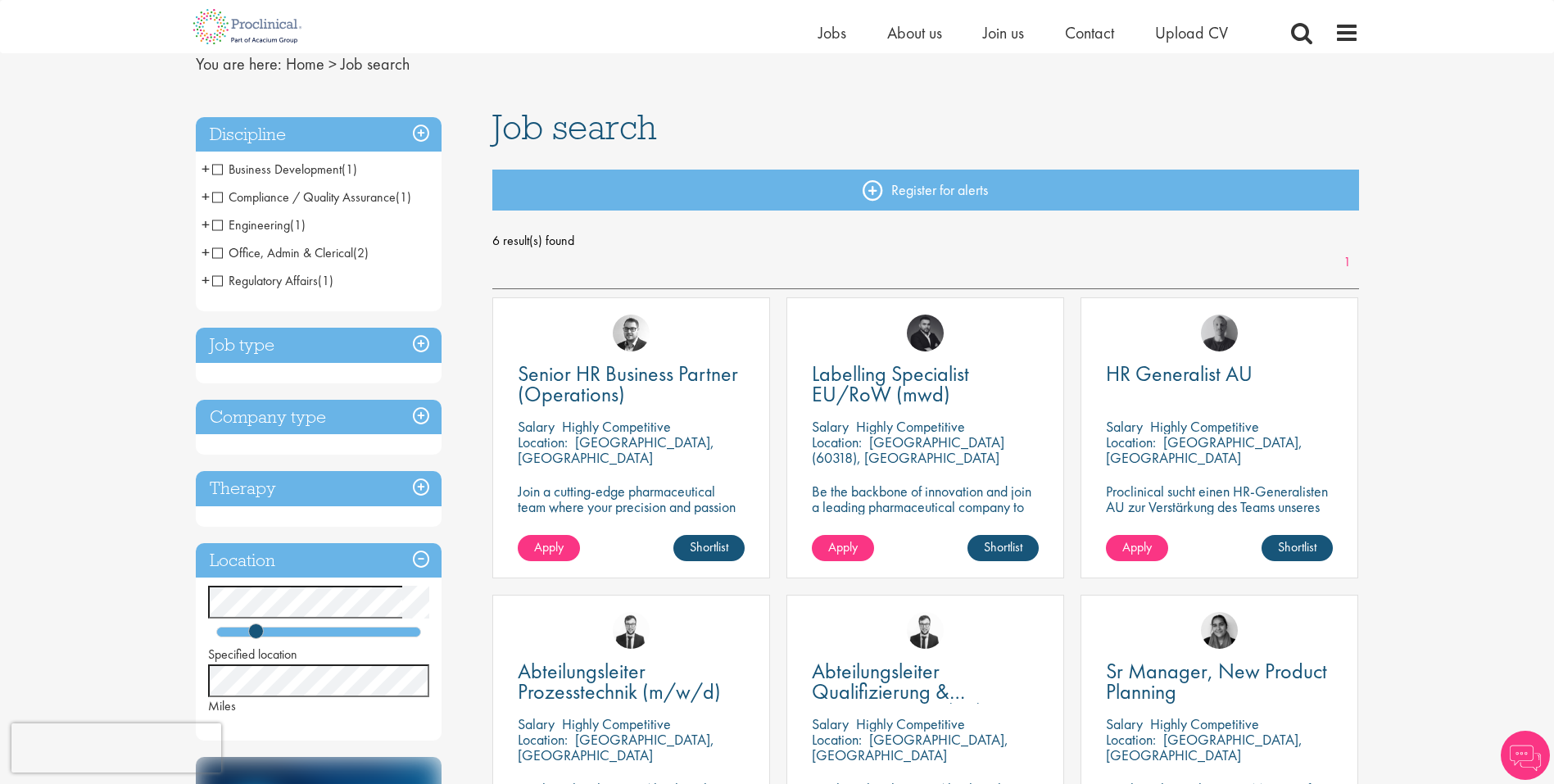
scroll to position [299, 0]
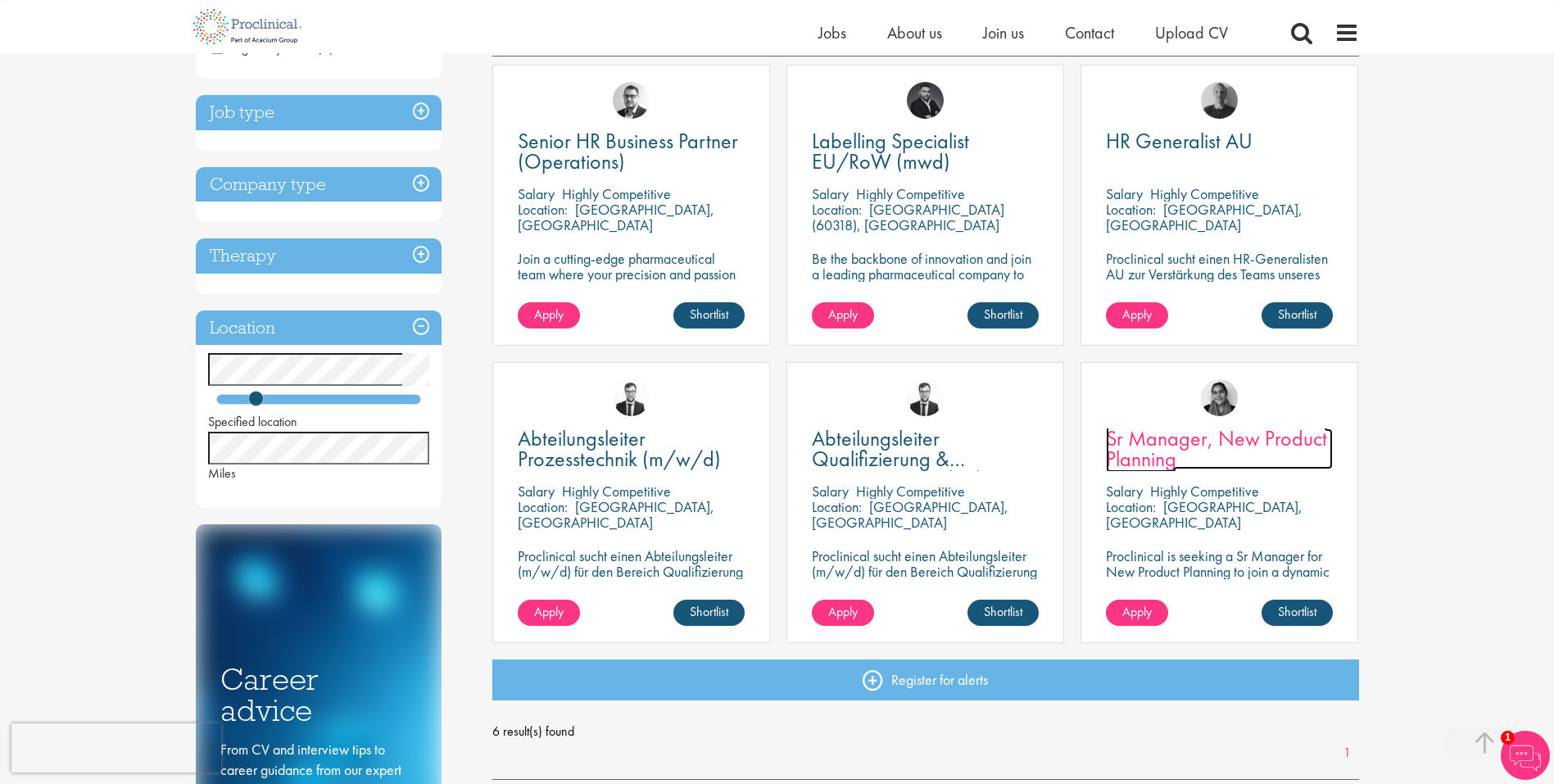
click at [1160, 445] on span "Sr Manager, New Product Planning" at bounding box center [1216, 448] width 221 height 48
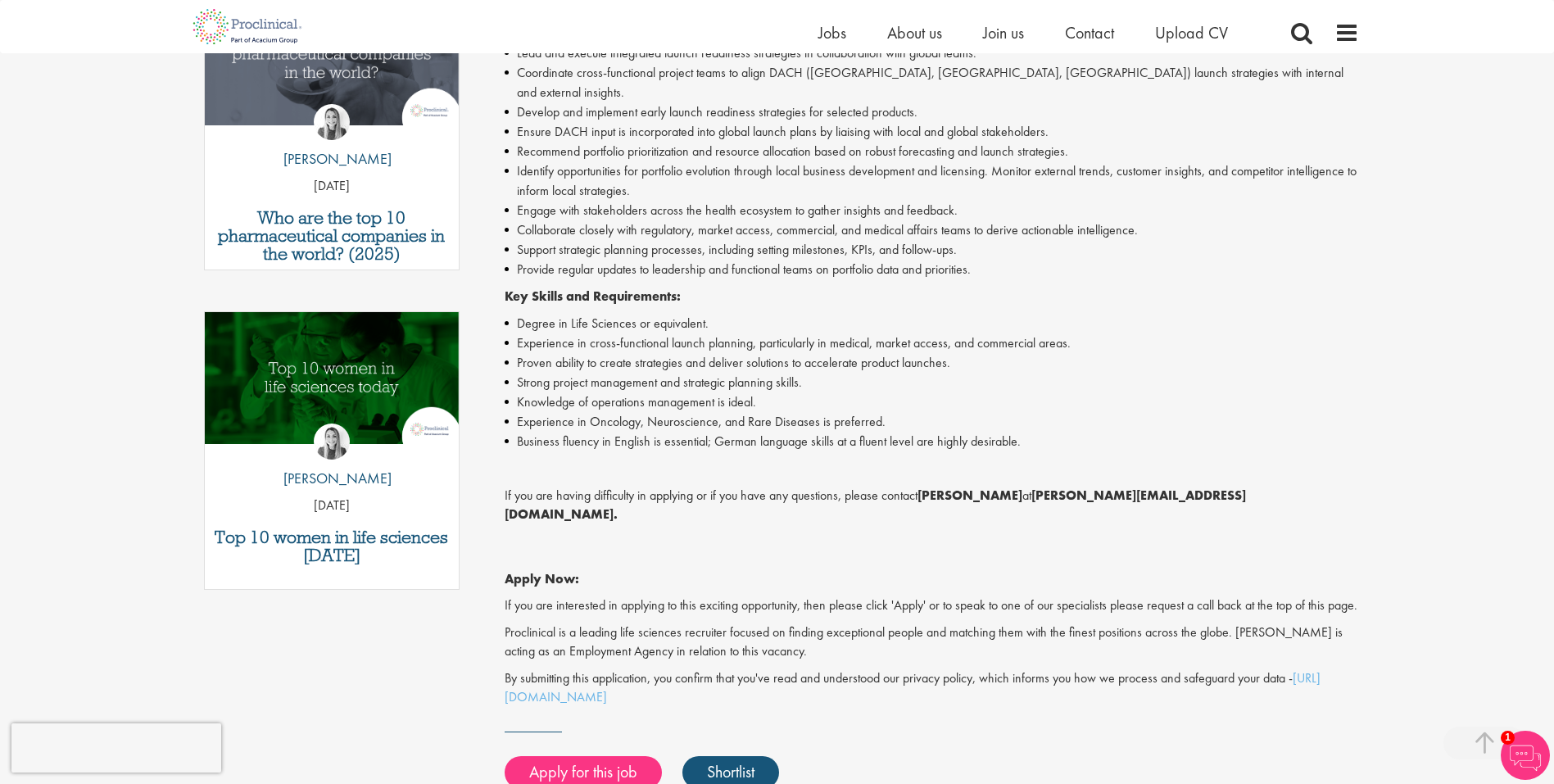
scroll to position [580, 0]
click at [955, 485] on strong "Anjali Parbhu" at bounding box center [970, 493] width 105 height 17
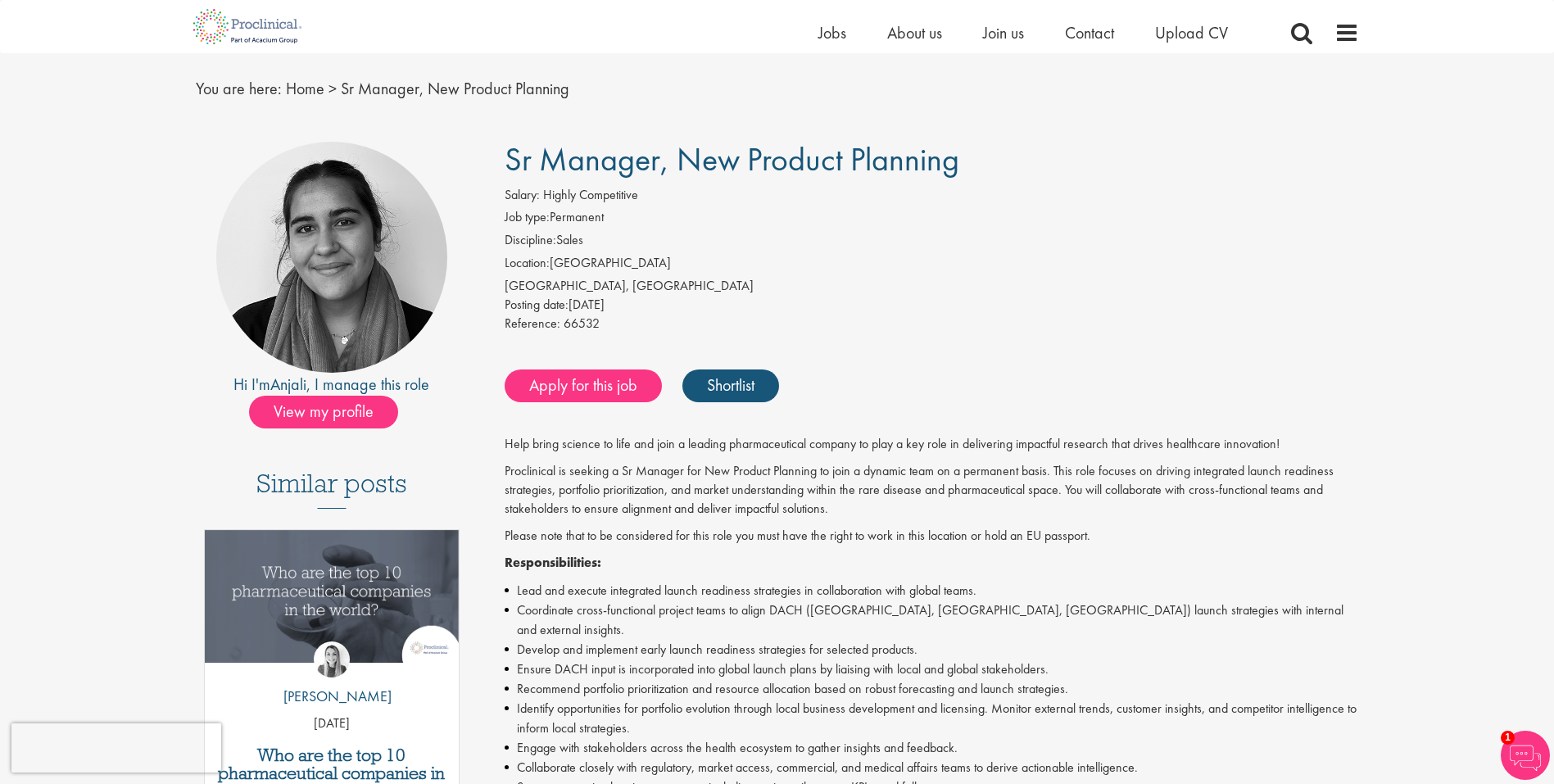
scroll to position [374, 0]
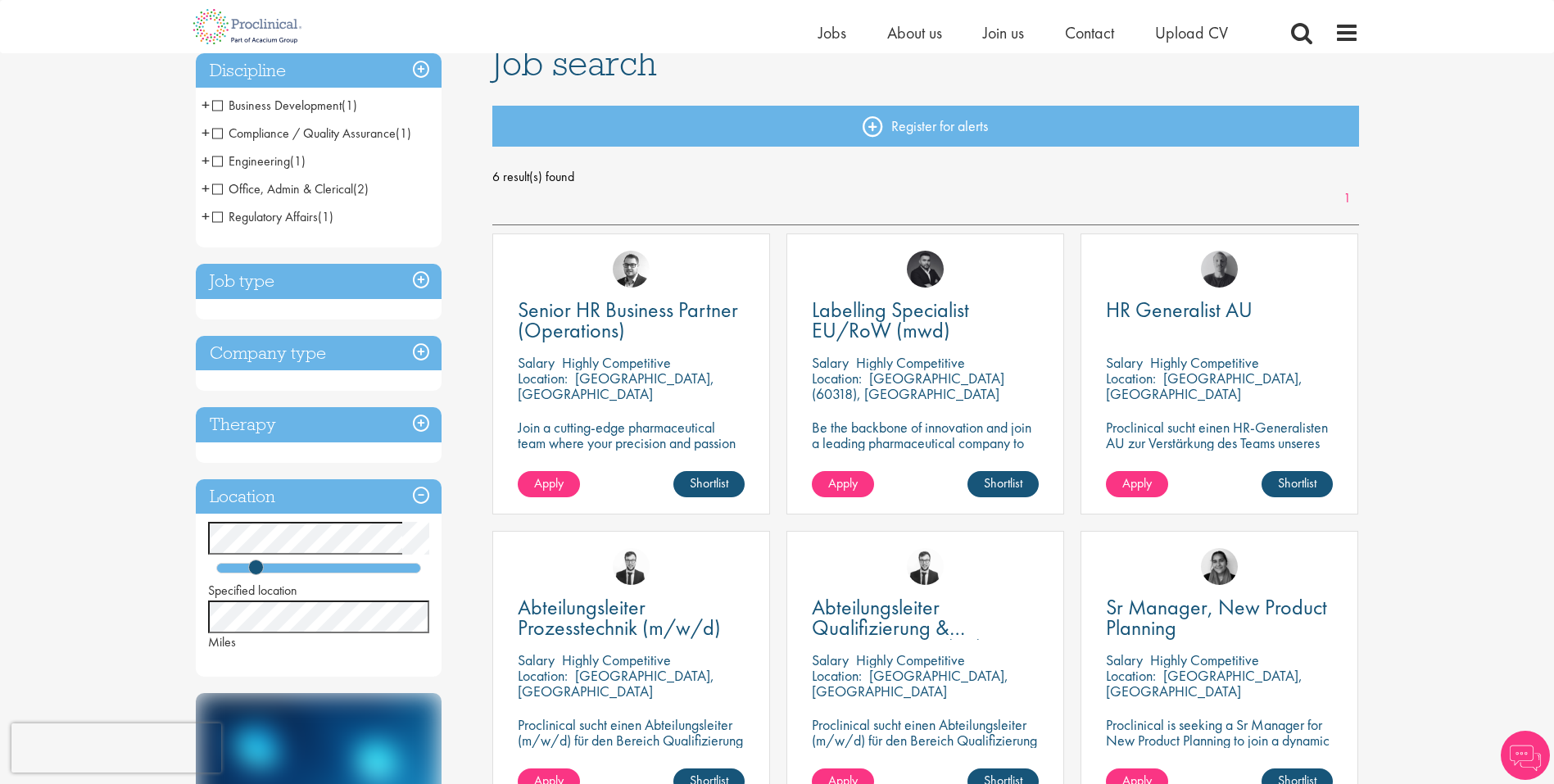
scroll to position [100, 0]
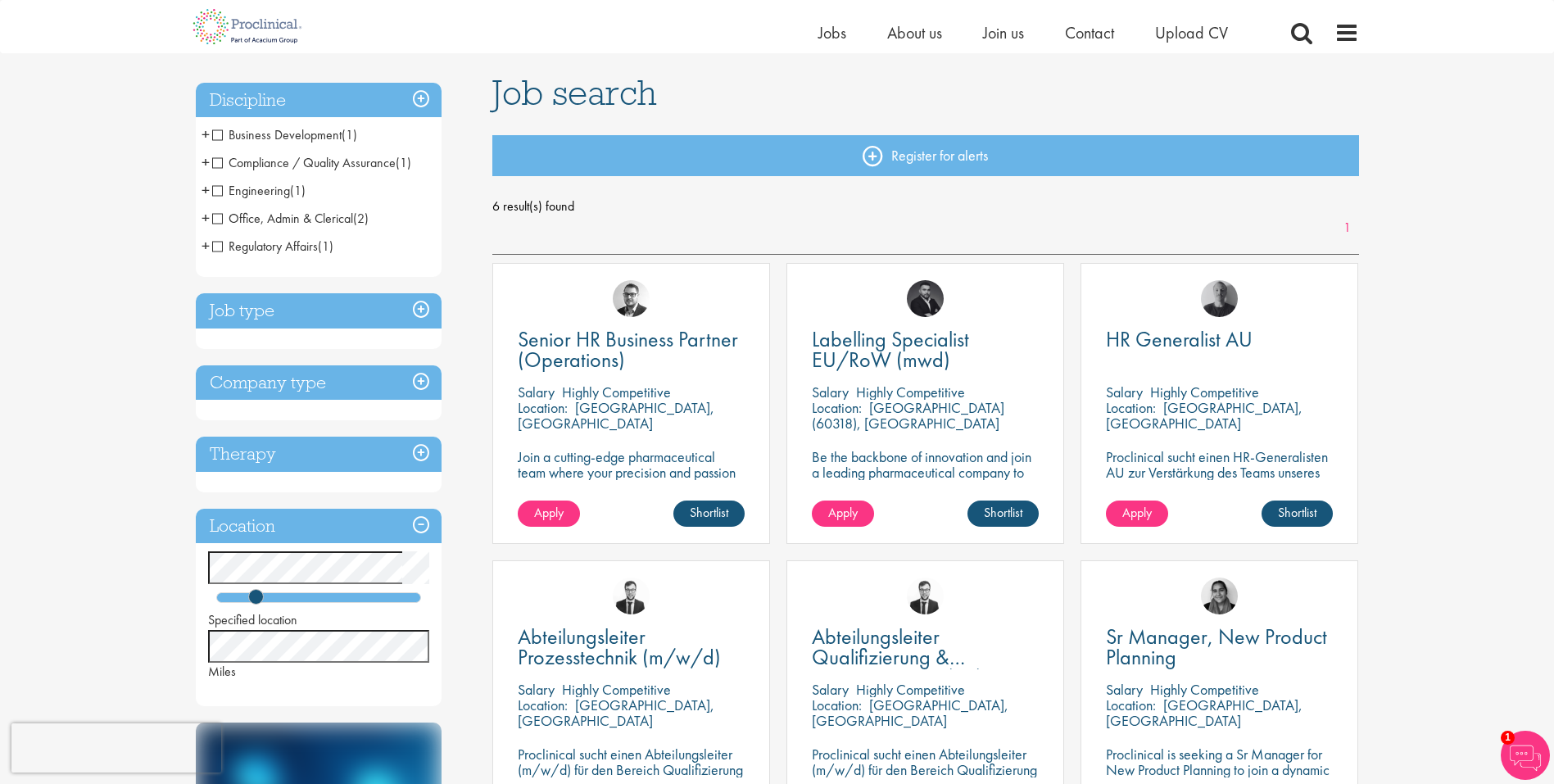
click at [413, 311] on h3 "Job type" at bounding box center [318, 311] width 245 height 36
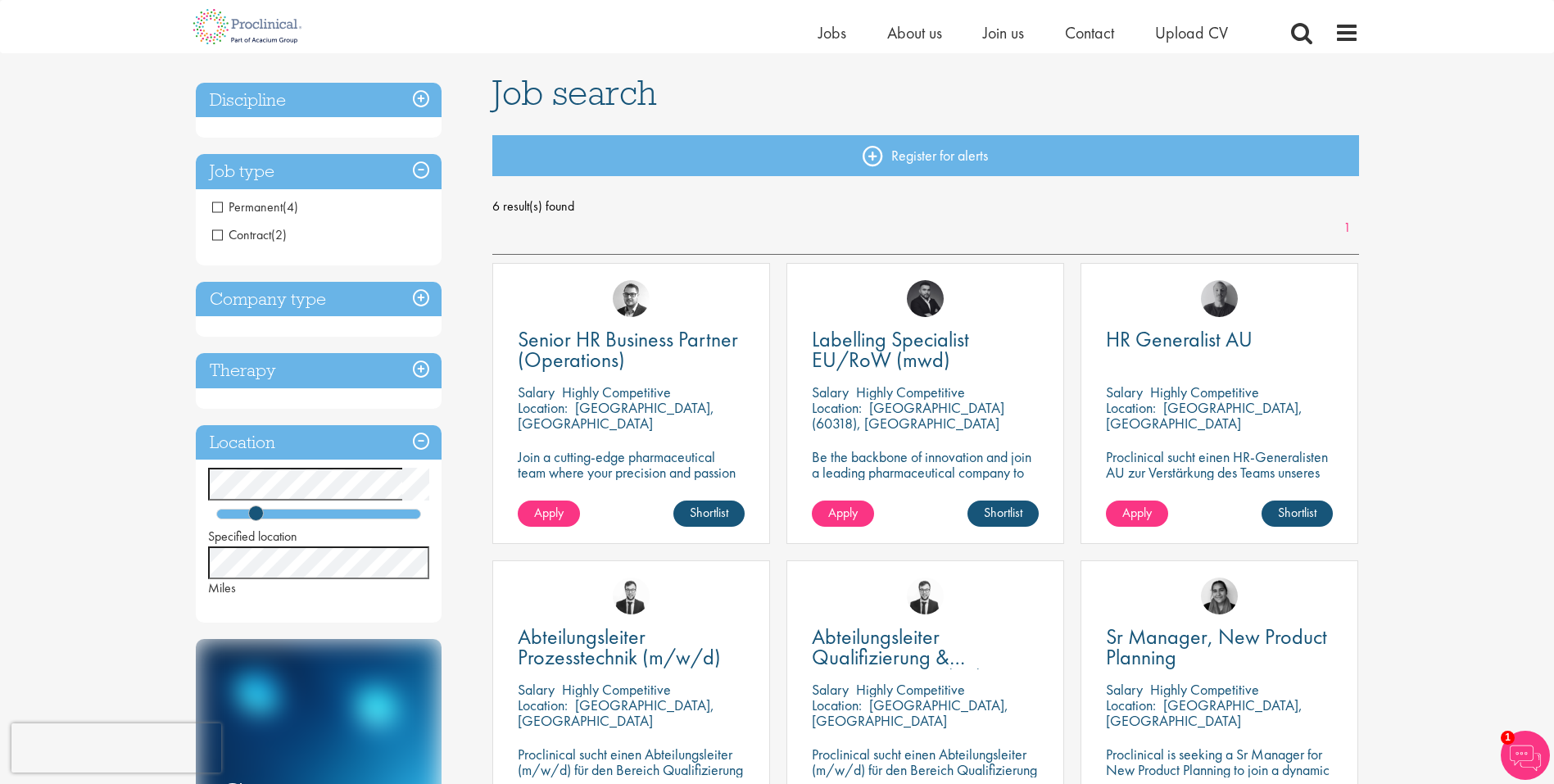
click at [419, 172] on h3 "Job type" at bounding box center [318, 172] width 245 height 36
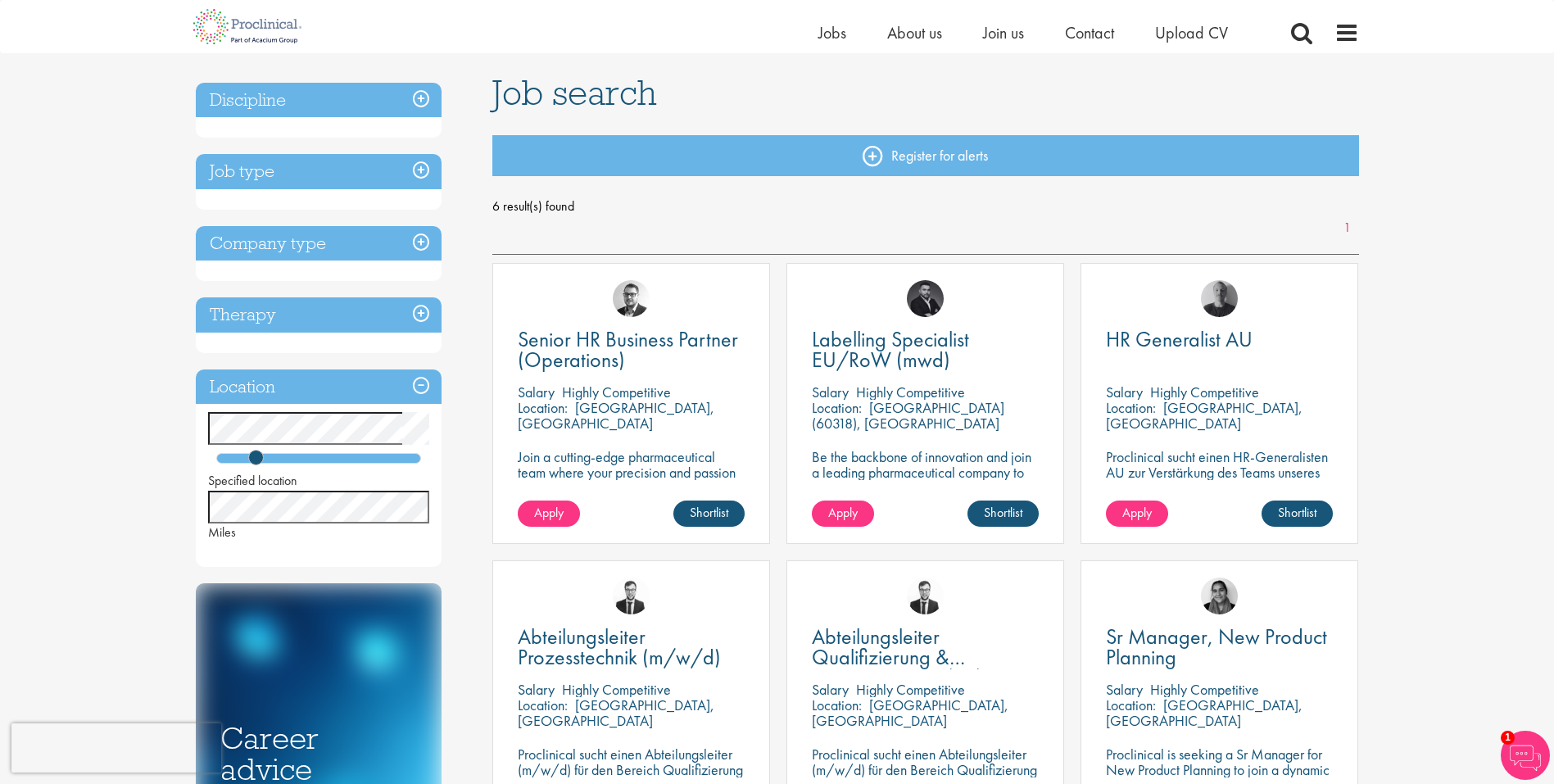
click at [421, 241] on h3 "Company type" at bounding box center [318, 244] width 245 height 36
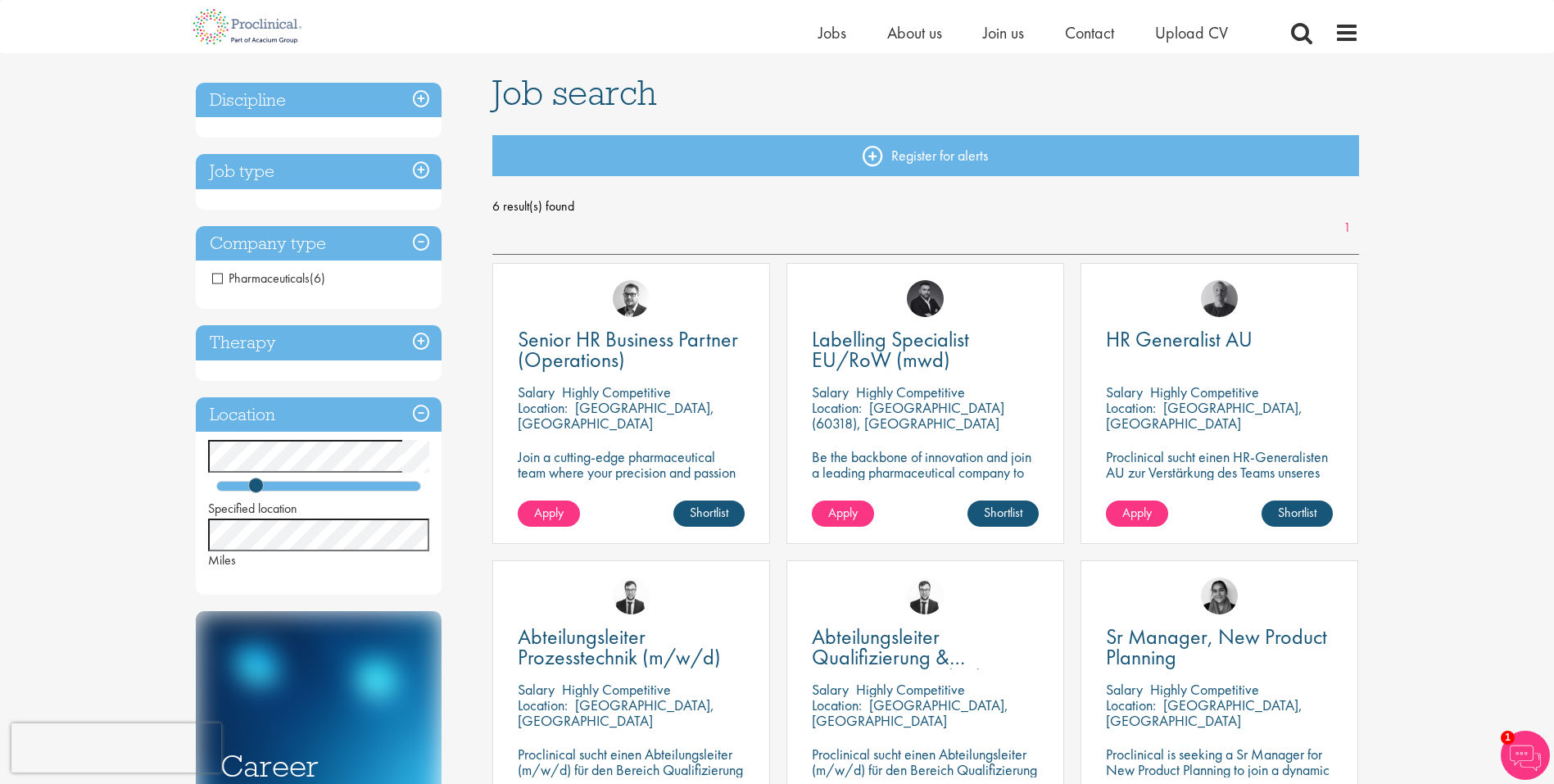
click at [421, 241] on h3 "Company type" at bounding box center [318, 244] width 245 height 36
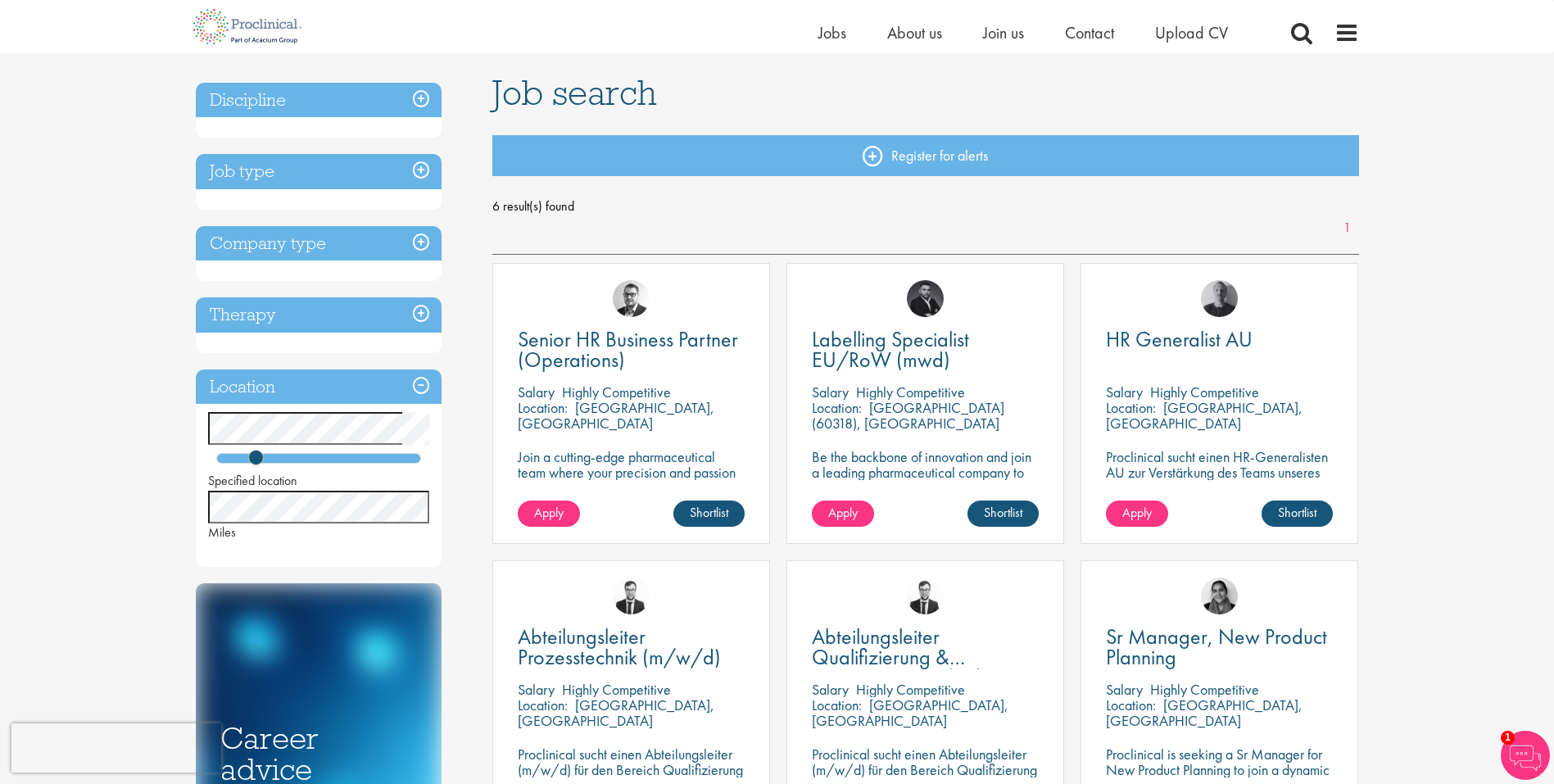
click at [421, 242] on h3 "Company type" at bounding box center [318, 244] width 245 height 36
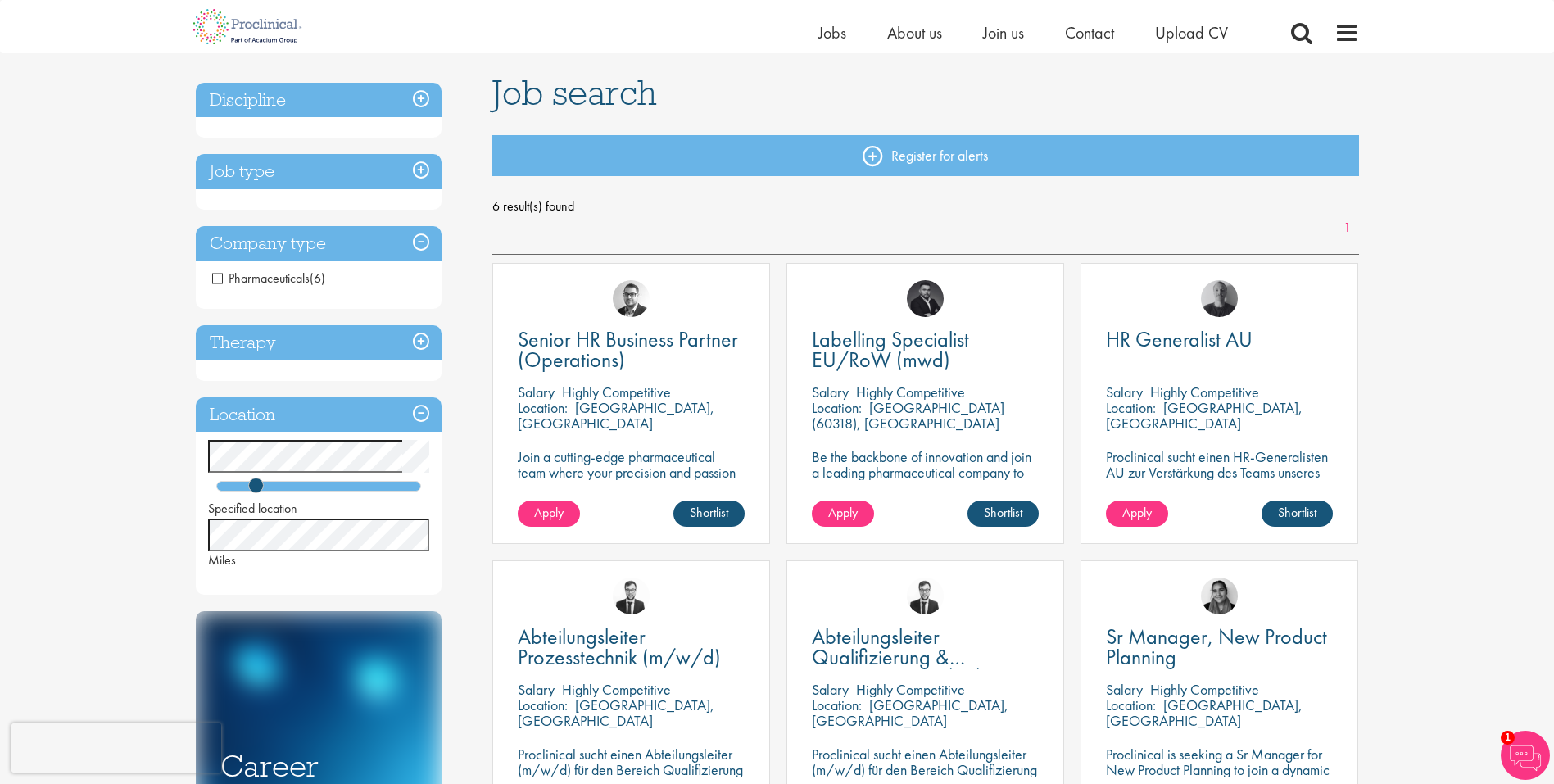
click at [219, 279] on span "Pharmaceuticals" at bounding box center [261, 277] width 98 height 17
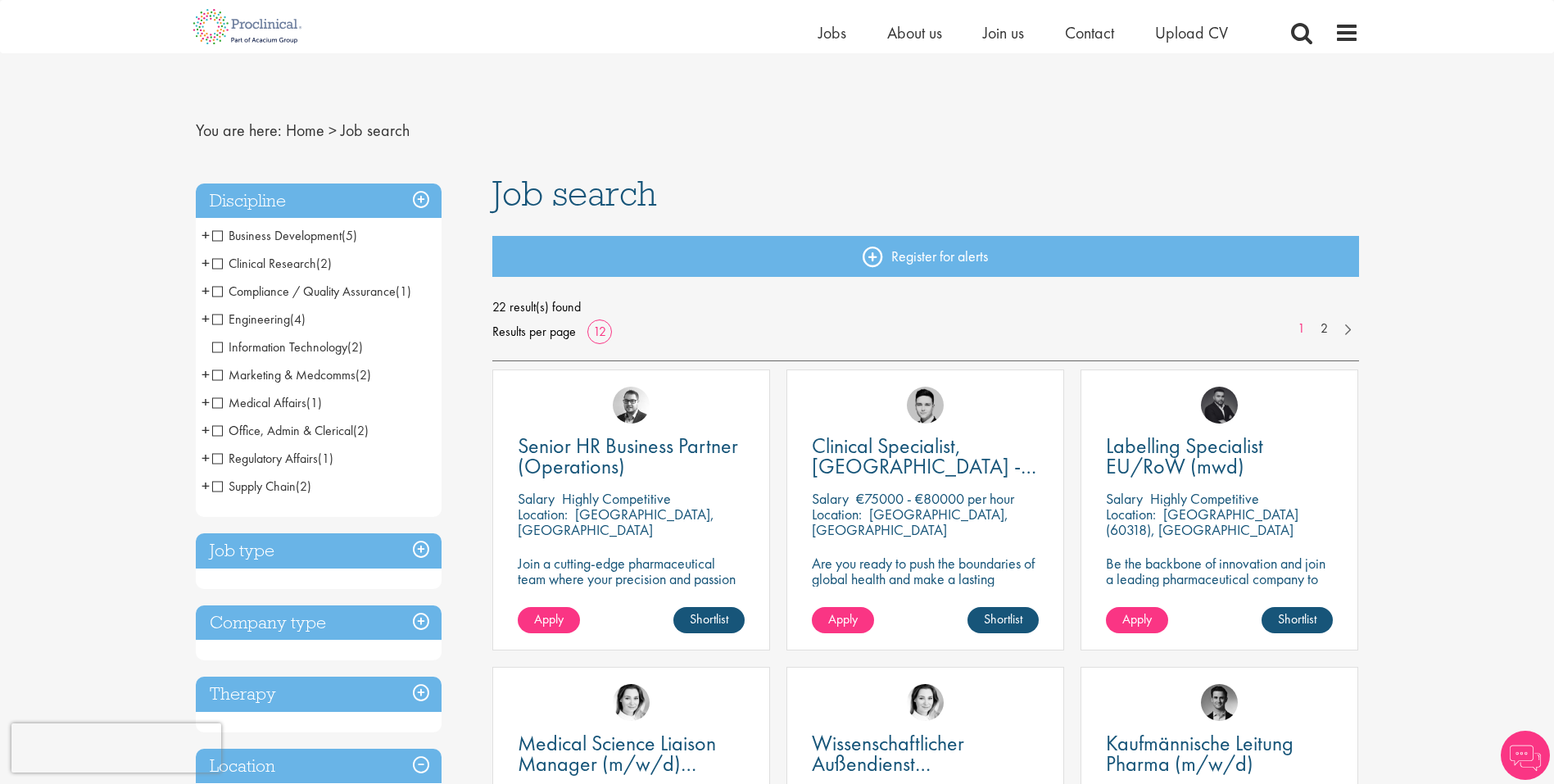
scroll to position [300, 0]
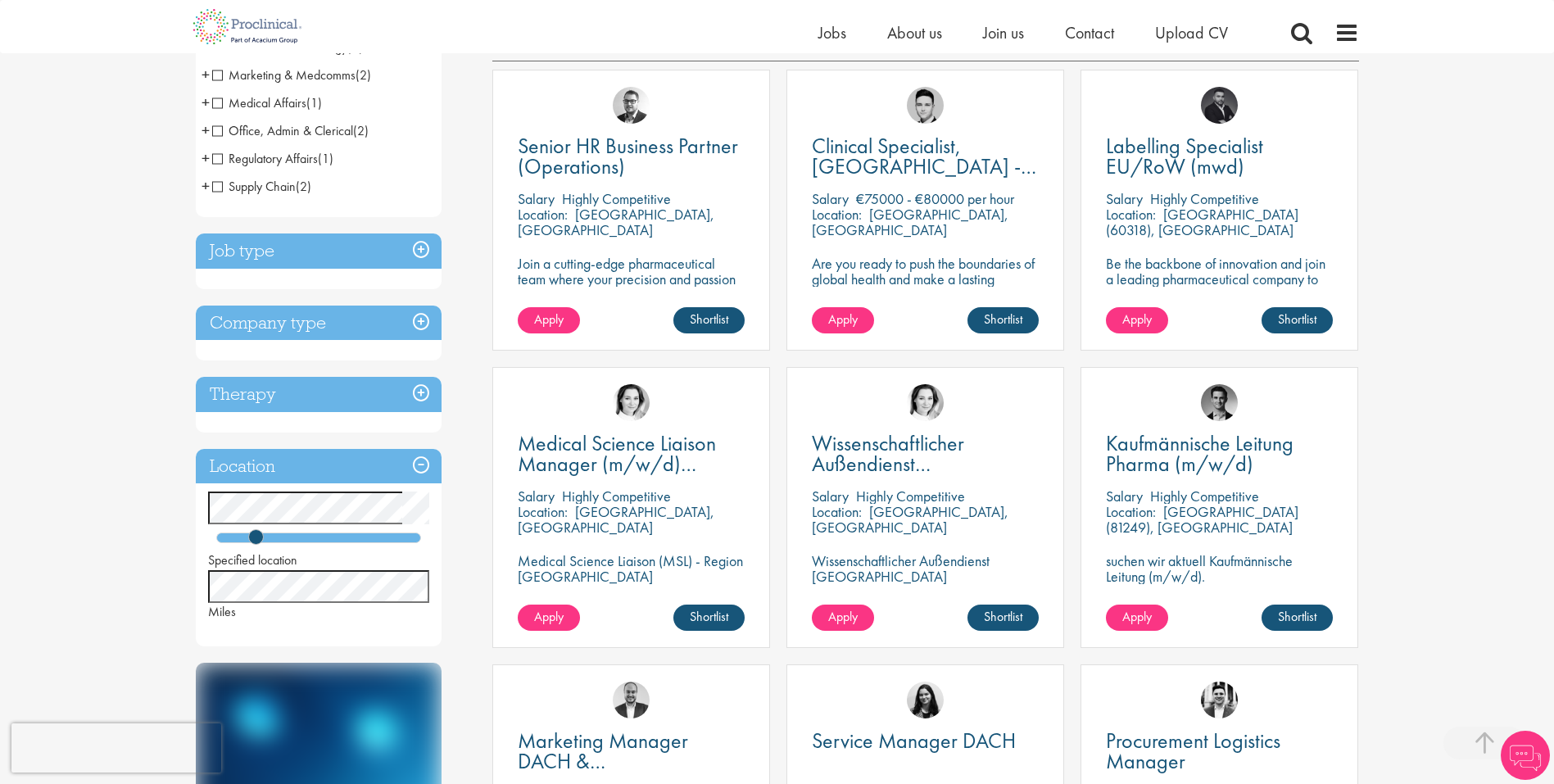
click at [423, 252] on h3 "Job type" at bounding box center [318, 252] width 245 height 36
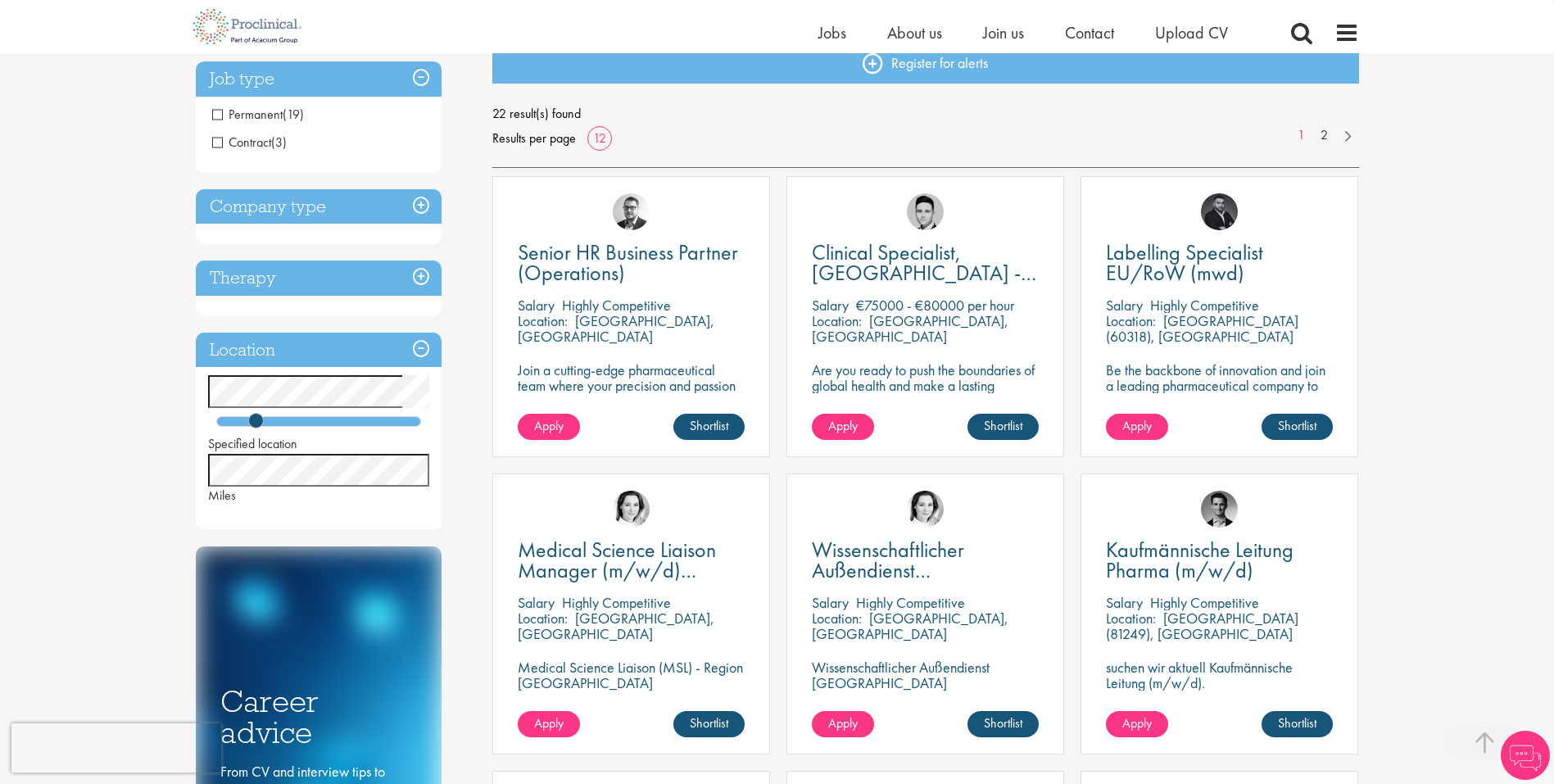
scroll to position [158, 0]
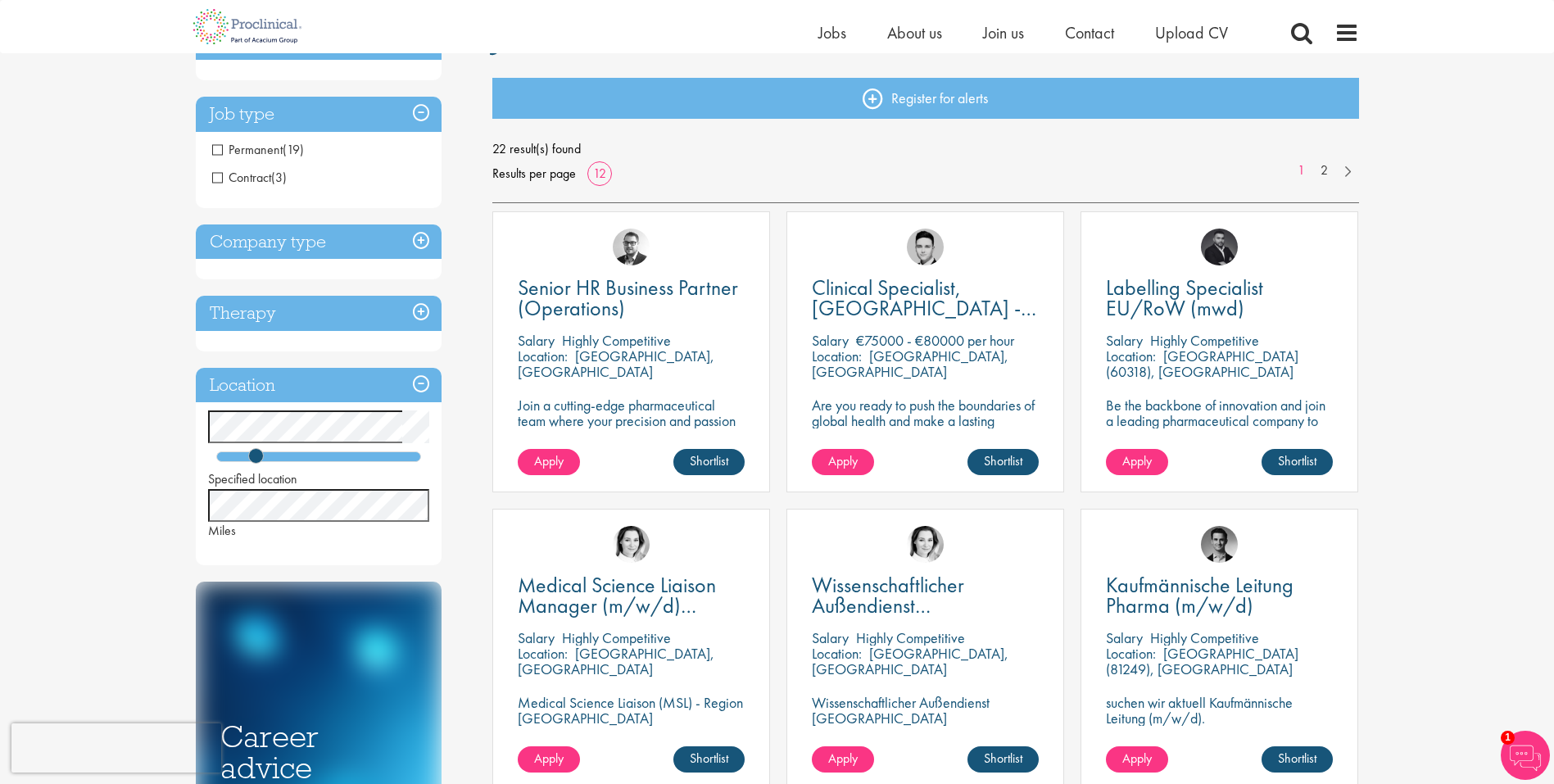
click at [421, 244] on h3 "Company type" at bounding box center [318, 242] width 245 height 36
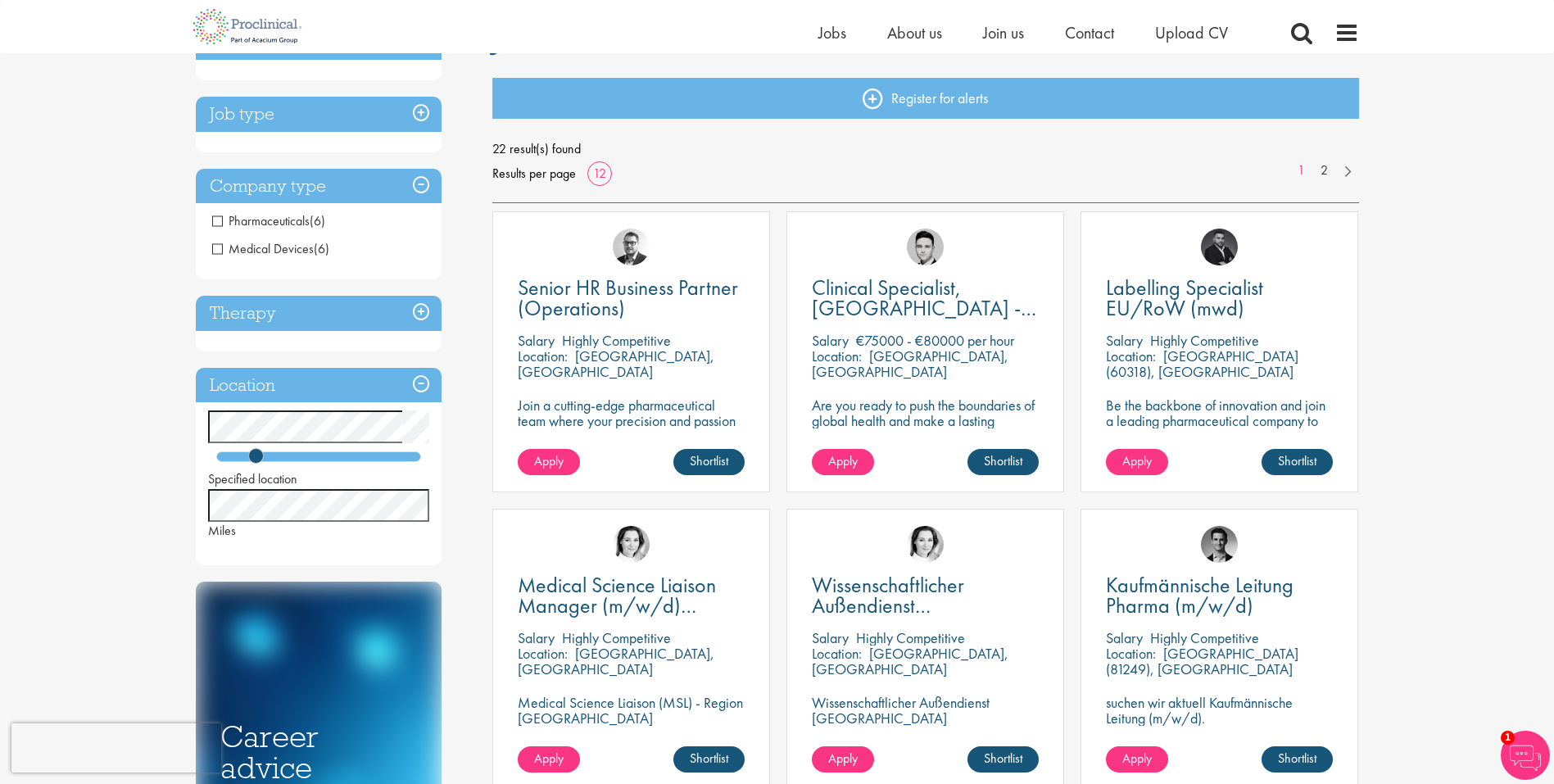
click at [215, 247] on span "Medical Devices" at bounding box center [263, 248] width 101 height 17
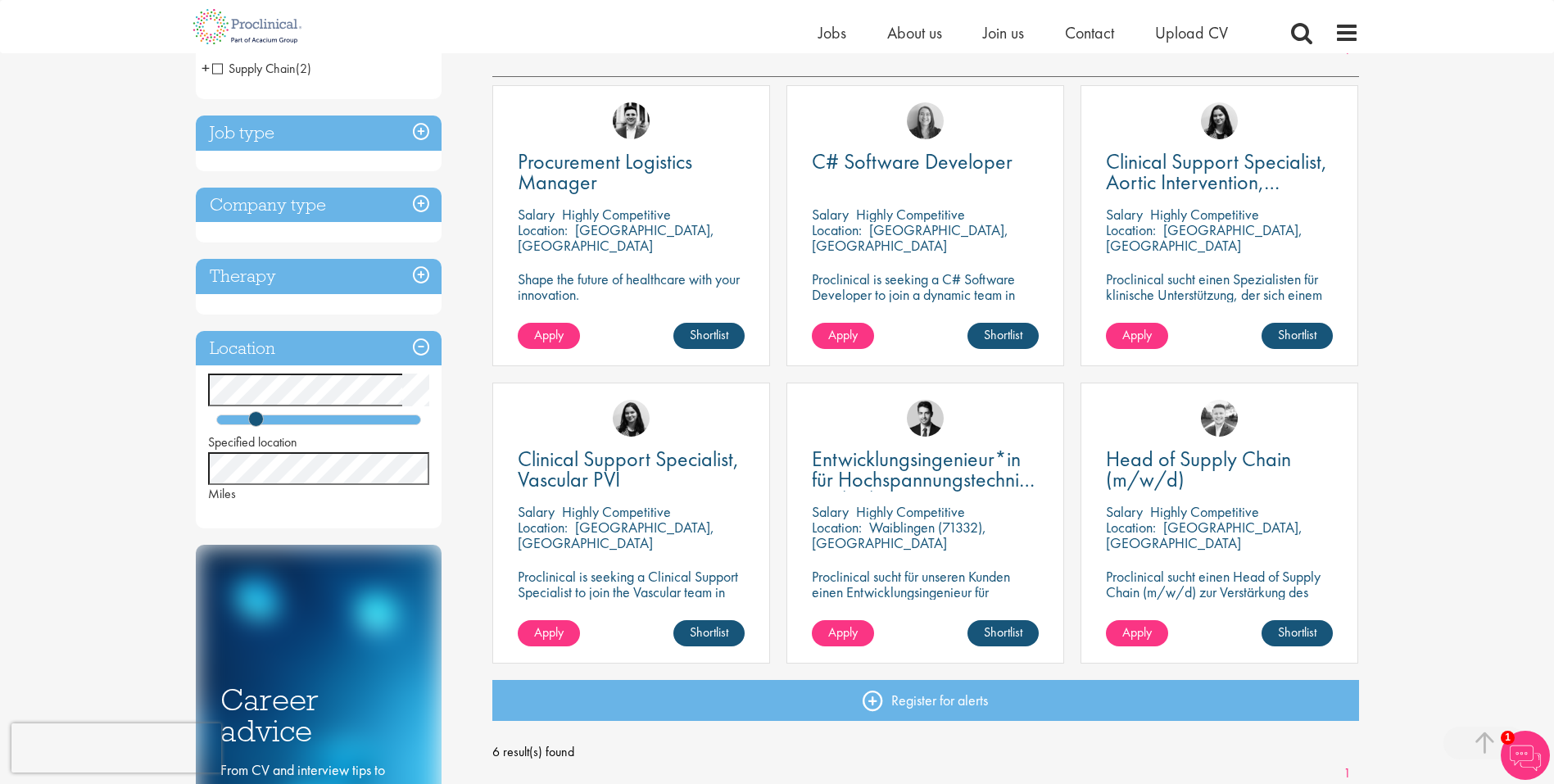
scroll to position [278, 0]
click at [1521, 745] on img at bounding box center [1525, 755] width 49 height 49
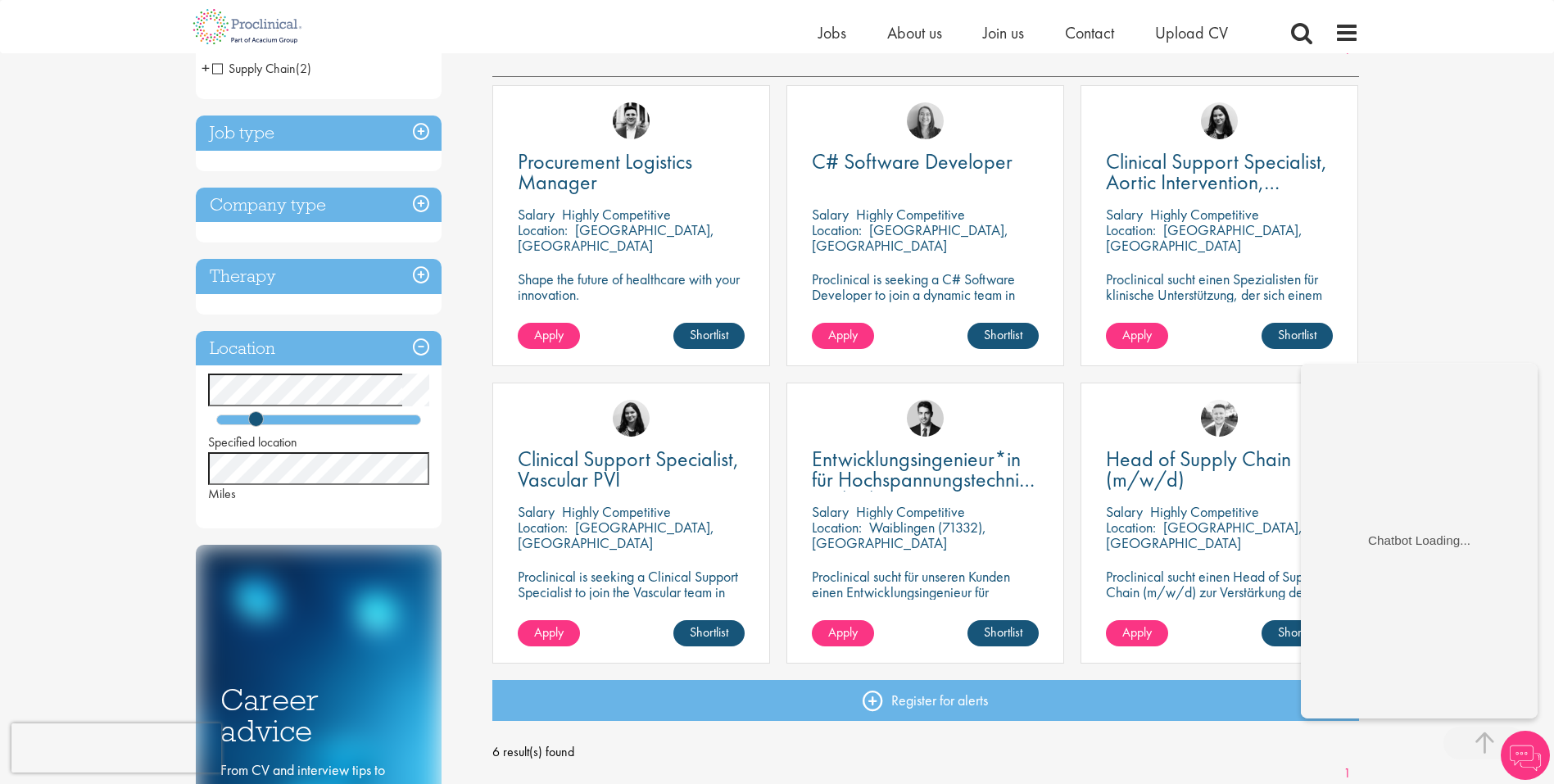
scroll to position [0, 0]
click at [1443, 315] on div "You are here: Home > Job search Discipline Business Development (1) - + Sales (…" at bounding box center [777, 570] width 1554 height 1696
